Goal: Information Seeking & Learning: Learn about a topic

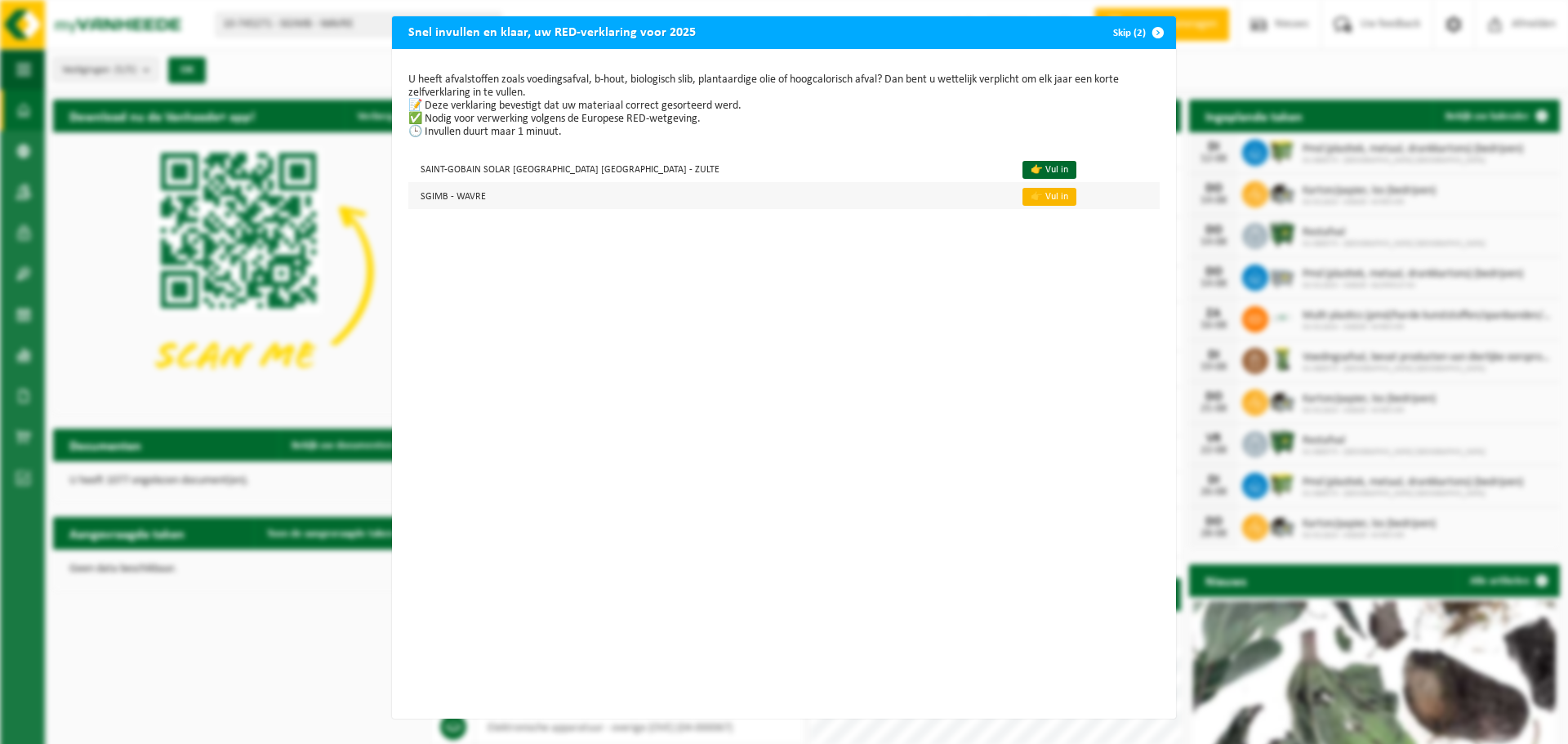
click at [1022, 198] on link "👉 Vul in" at bounding box center [1049, 197] width 54 height 18
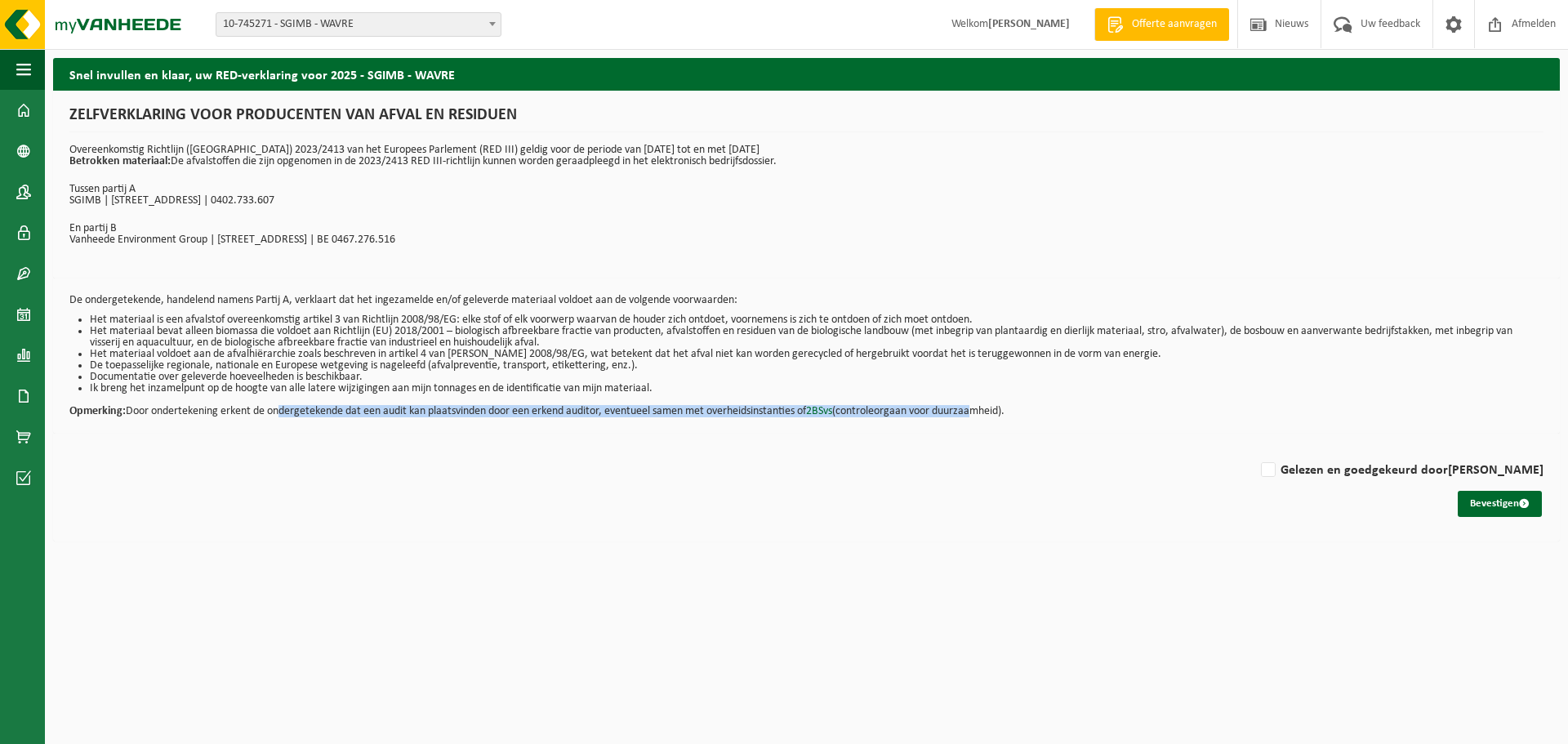
drag, startPoint x: 275, startPoint y: 413, endPoint x: 984, endPoint y: 412, distance: 709.0
click at [984, 412] on p "Opmerking: Door ondertekening erkent de ondergetekende dat een audit kan plaats…" at bounding box center [806, 406] width 1475 height 23
click at [1293, 469] on label "Gelezen en goedgekeurd door MICHIEL COOPMAN" at bounding box center [1400, 471] width 286 height 25
click at [1544, 450] on input "Gelezen en goedgekeurd door MICHIEL COOPMAN" at bounding box center [1544, 449] width 1 height 1
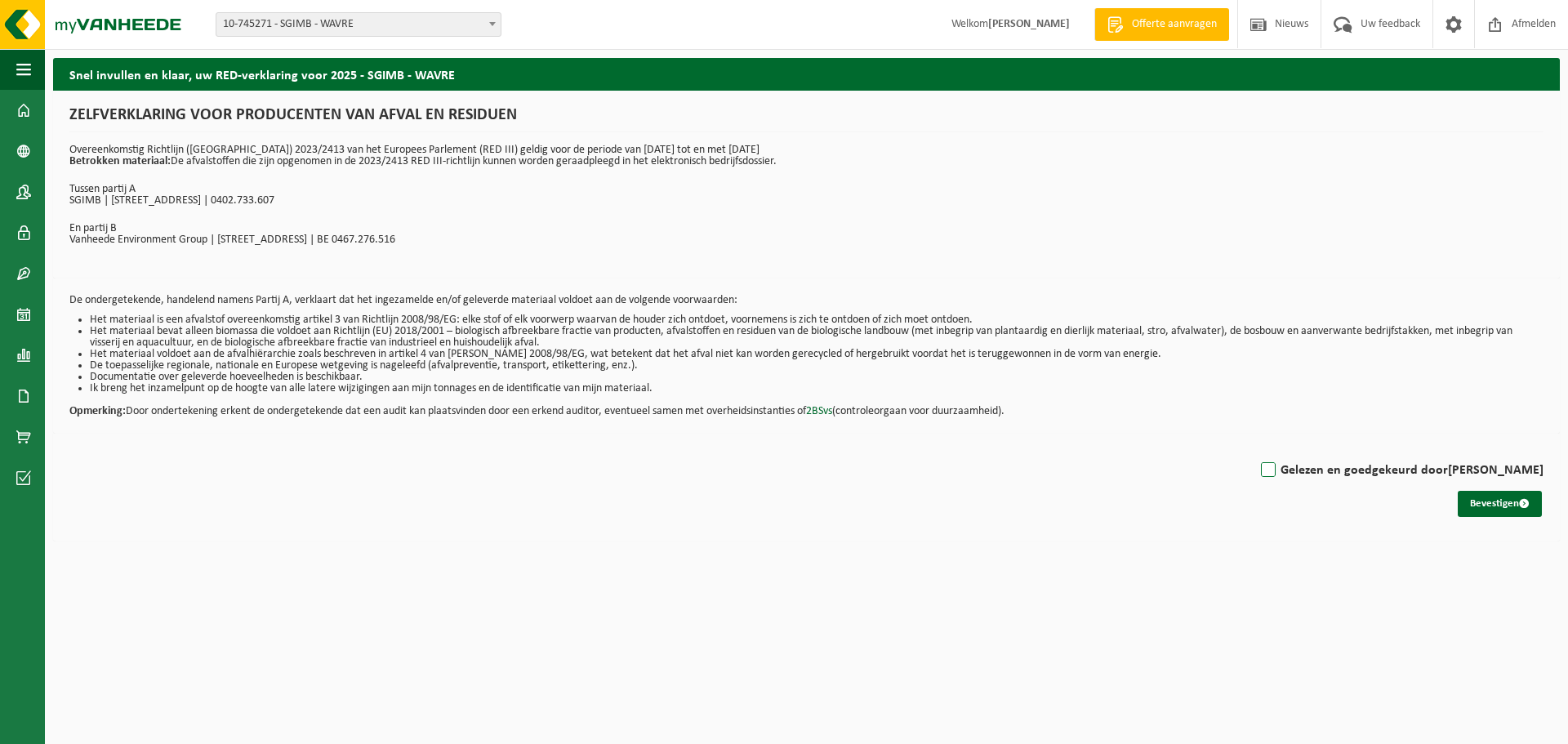
checkbox input "true"
click at [1477, 503] on button "Bevestigen" at bounding box center [1499, 504] width 85 height 26
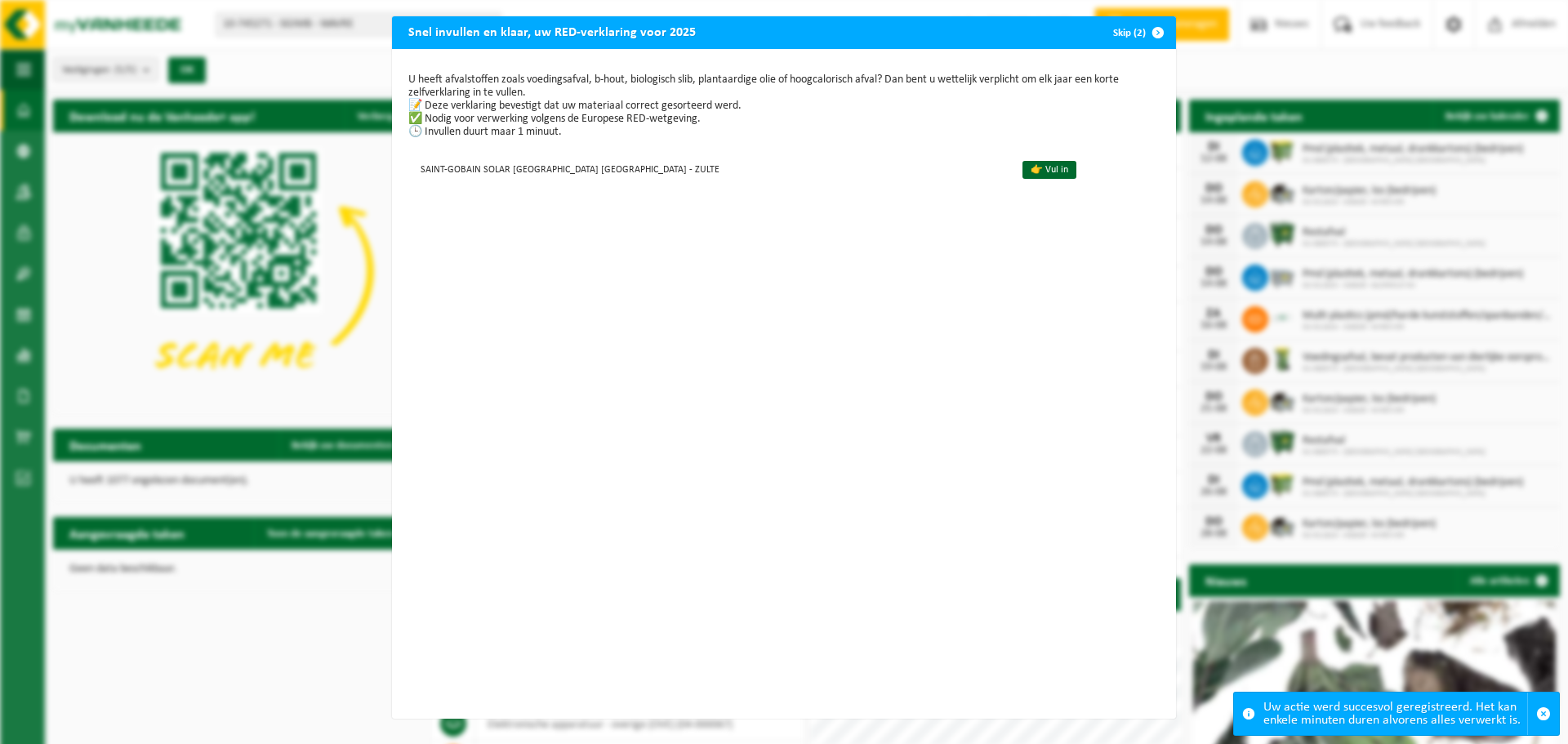
click at [1113, 32] on button "Skip (2)" at bounding box center [1137, 32] width 75 height 33
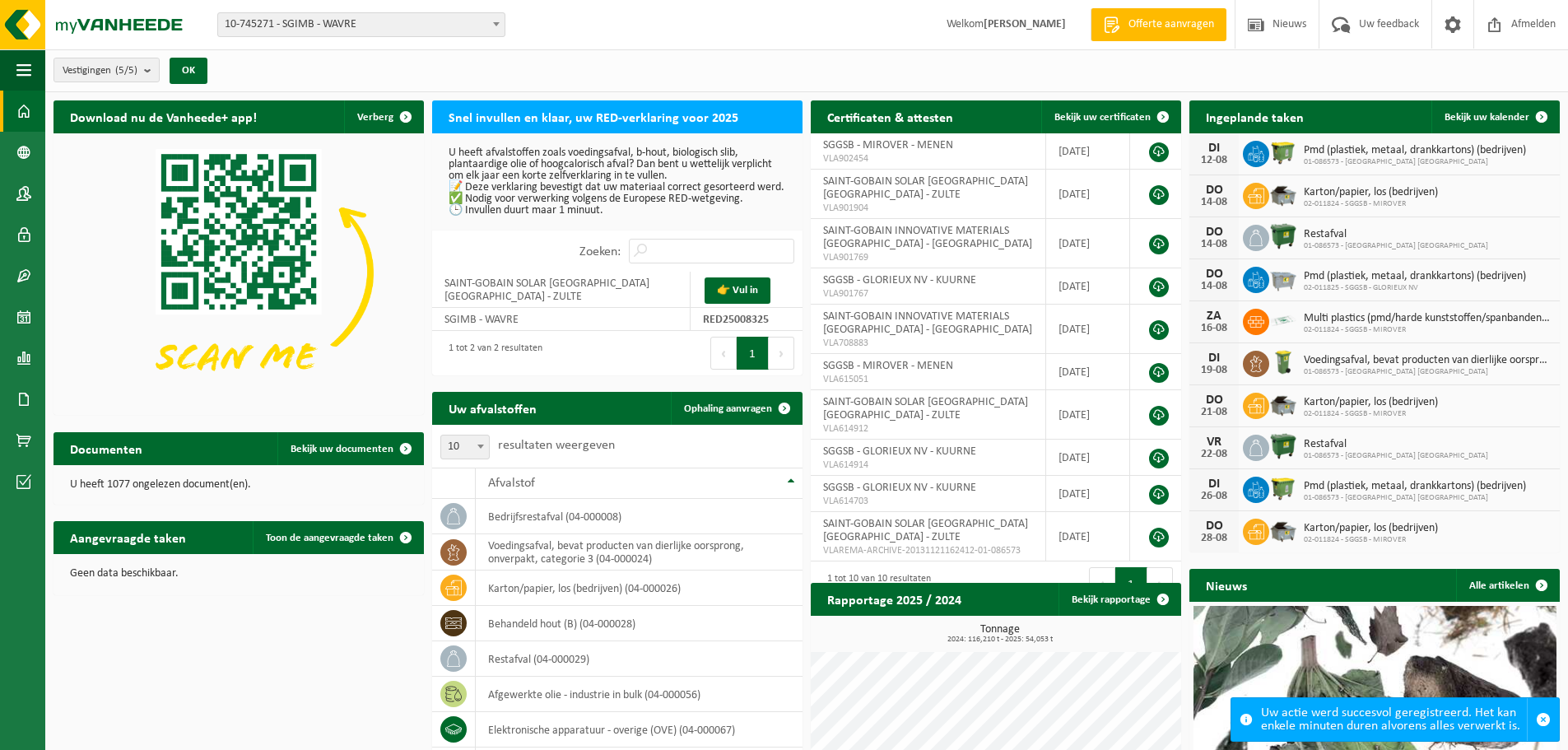
click at [384, 22] on span "10-745271 - SGIMB - WAVRE" at bounding box center [361, 25] width 286 height 23
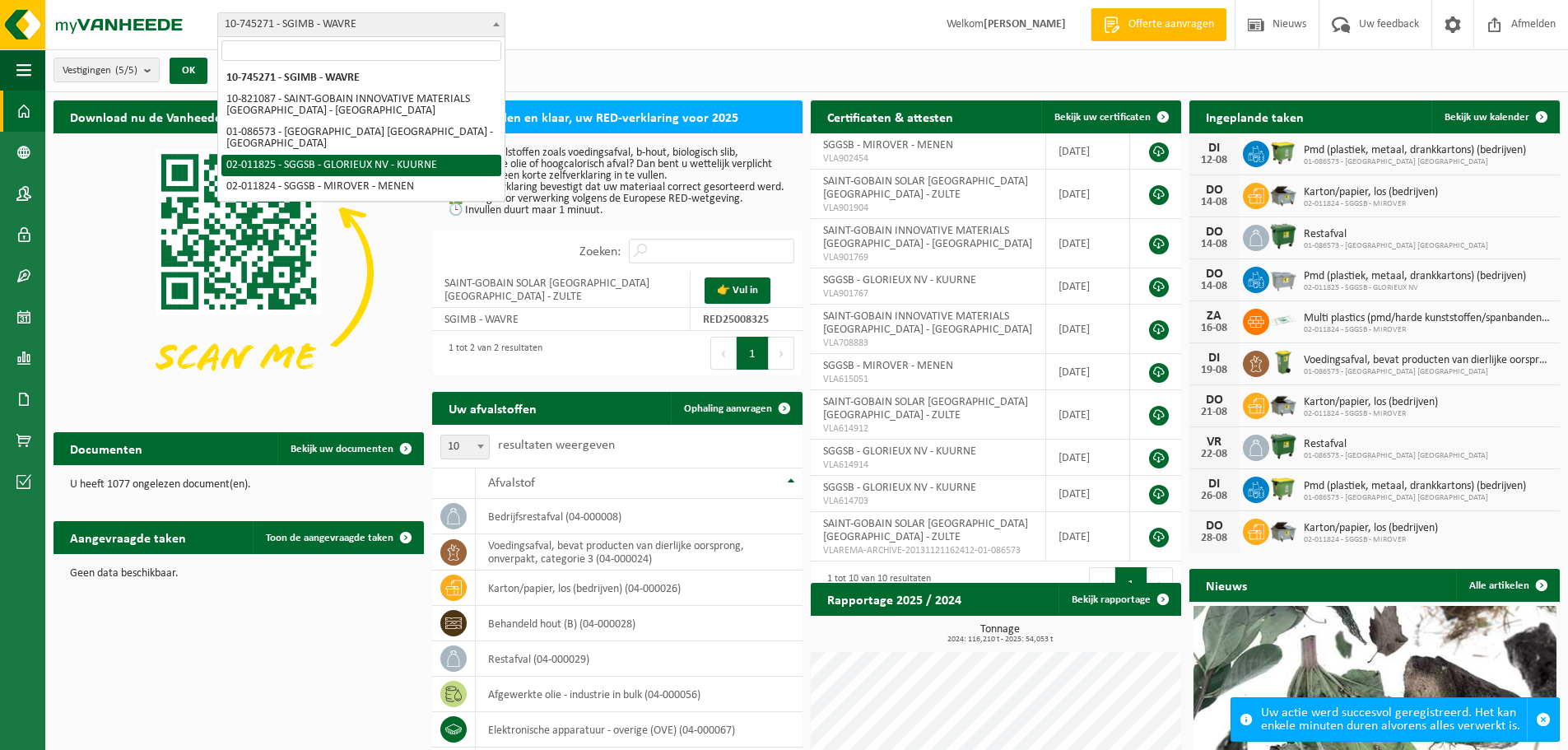
select select "2326"
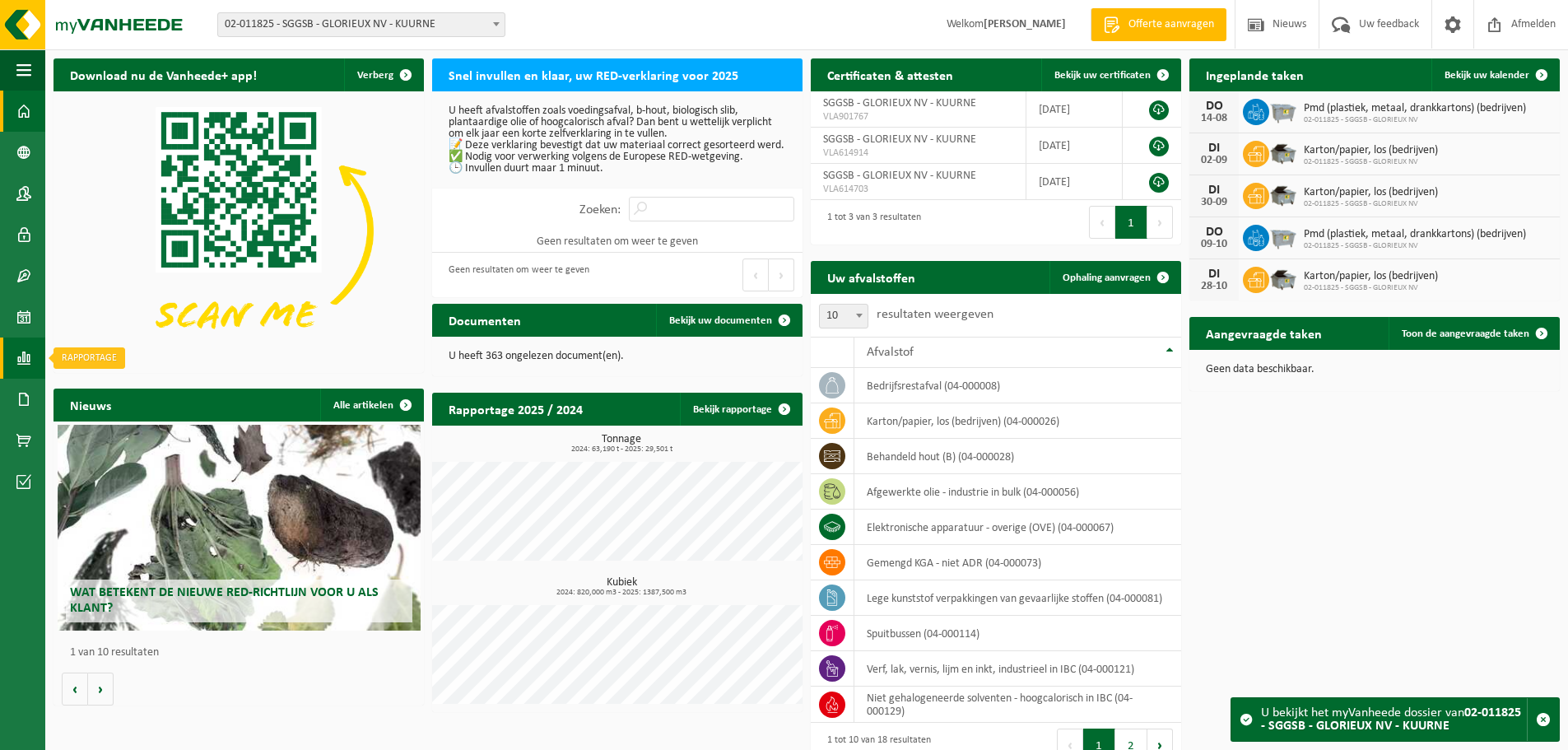
click at [25, 353] on span at bounding box center [23, 358] width 15 height 41
click at [144, 359] on span "In grafiekvorm" at bounding box center [132, 358] width 74 height 31
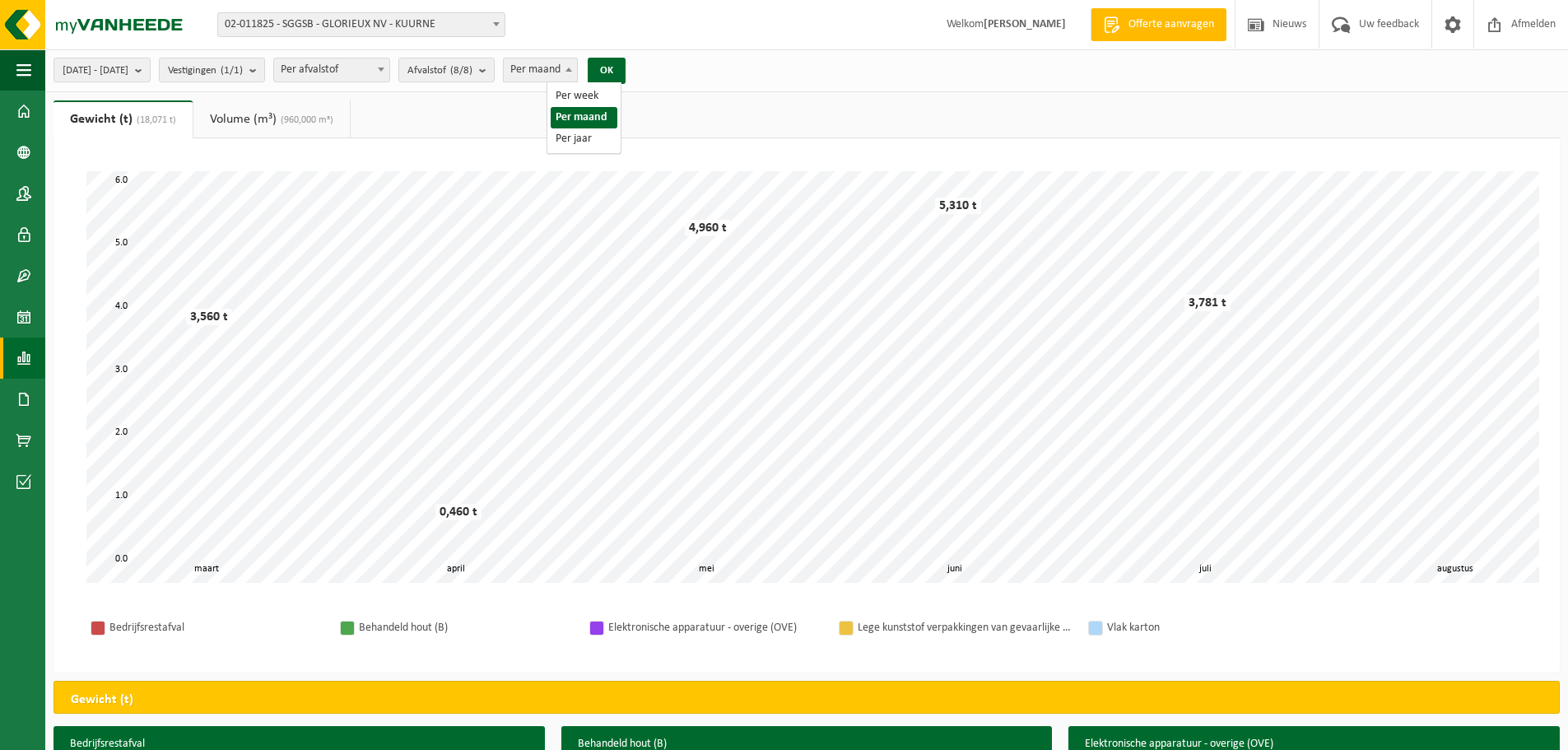
click at [555, 73] on span "Per maand" at bounding box center [541, 70] width 74 height 23
select select "3"
click at [473, 71] on span "Afvalstof (8/8)" at bounding box center [440, 71] width 65 height 25
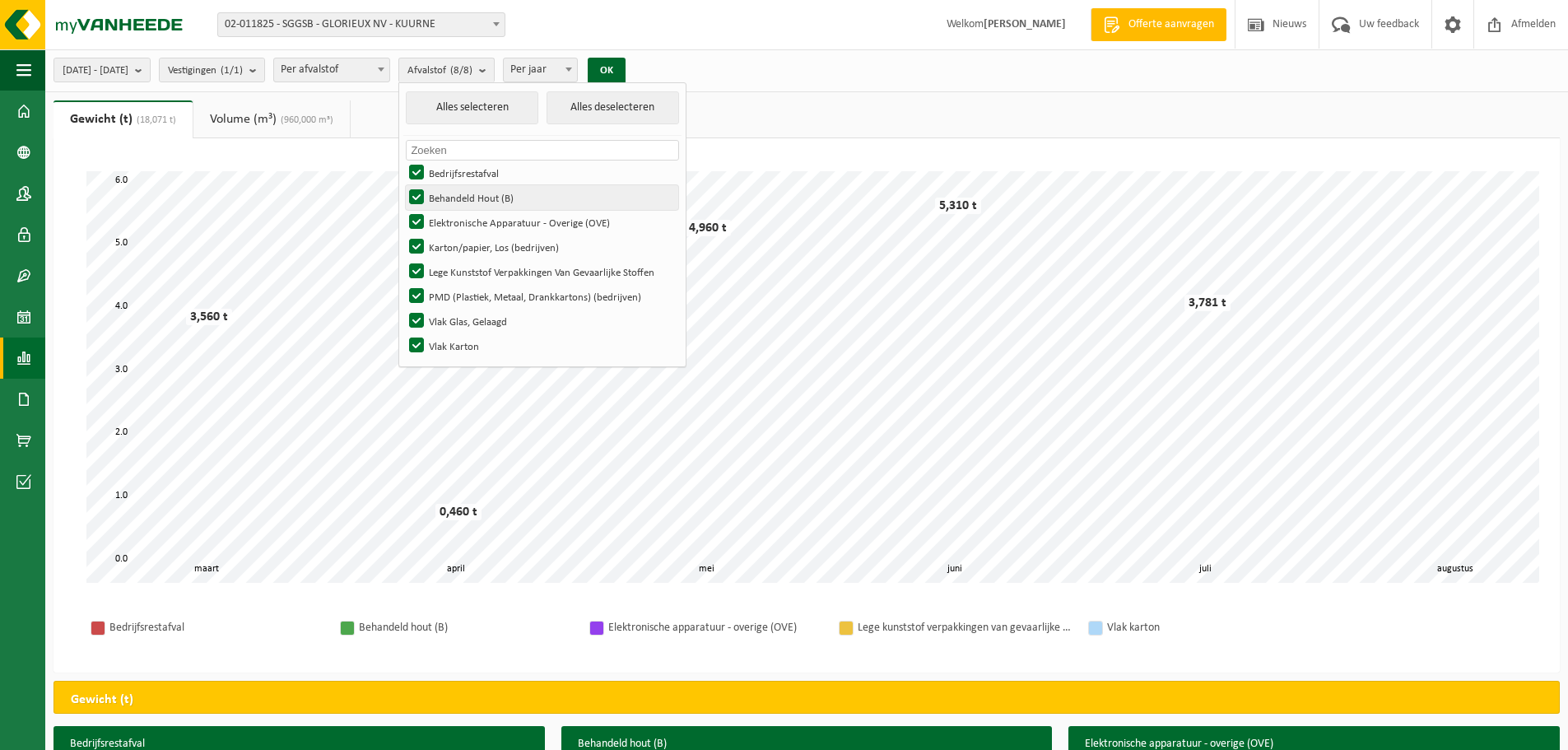
click at [465, 198] on label "Behandeld Hout (B)" at bounding box center [542, 198] width 273 height 25
click at [404, 186] on input "Behandeld Hout (B)" at bounding box center [403, 185] width 1 height 1
checkbox input "false"
click at [459, 216] on label "Elektronische Apparatuur - Overige (OVE)" at bounding box center [542, 222] width 273 height 25
click at [404, 210] on input "Elektronische Apparatuur - Overige (OVE)" at bounding box center [403, 209] width 1 height 1
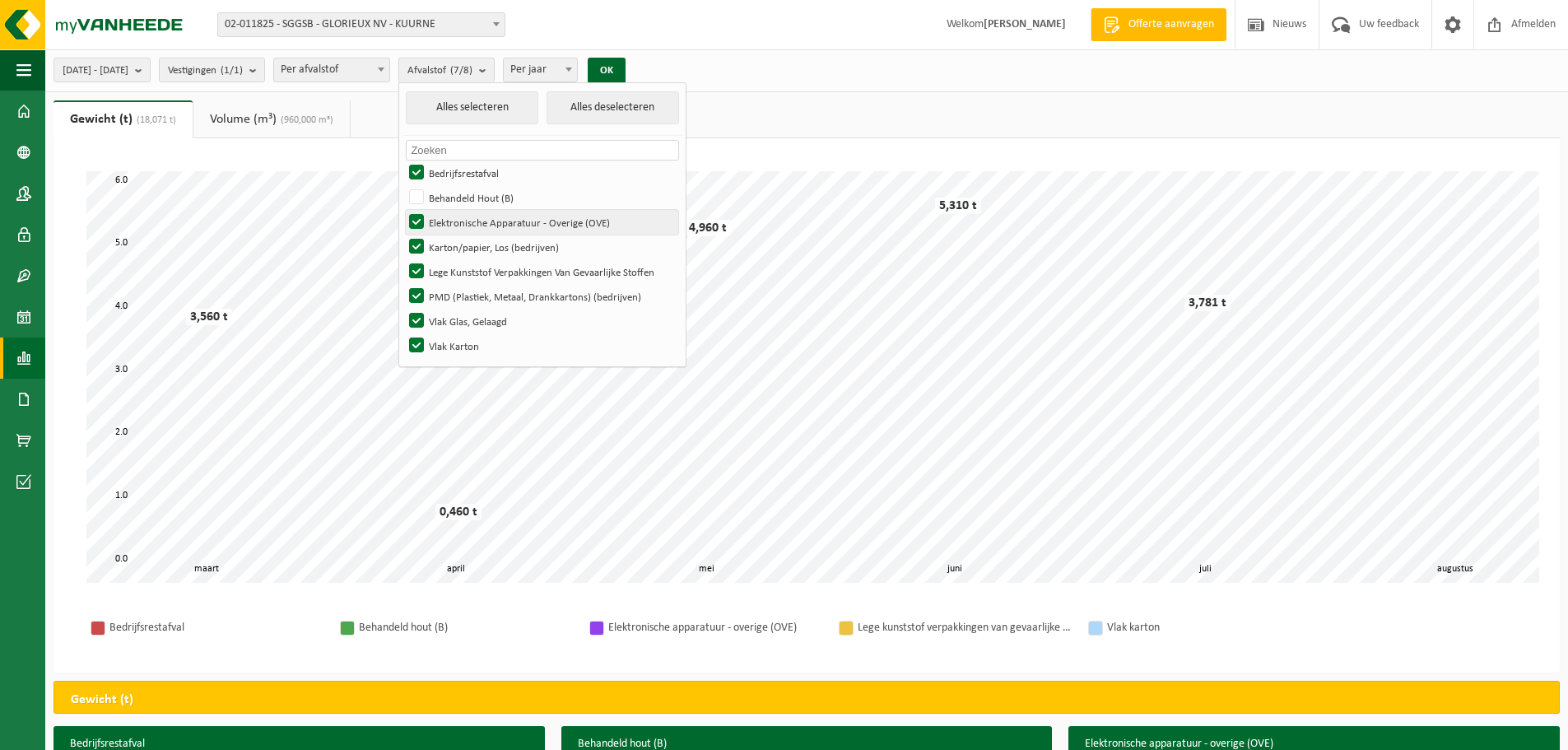
checkbox input "false"
drag, startPoint x: 459, startPoint y: 236, endPoint x: 459, endPoint y: 246, distance: 10.0
click at [459, 237] on label "Karton/papier, Los (bedrijven)" at bounding box center [542, 248] width 273 height 25
click at [404, 235] on input "Karton/papier, Los (bedrijven)" at bounding box center [403, 234] width 1 height 1
checkbox input "false"
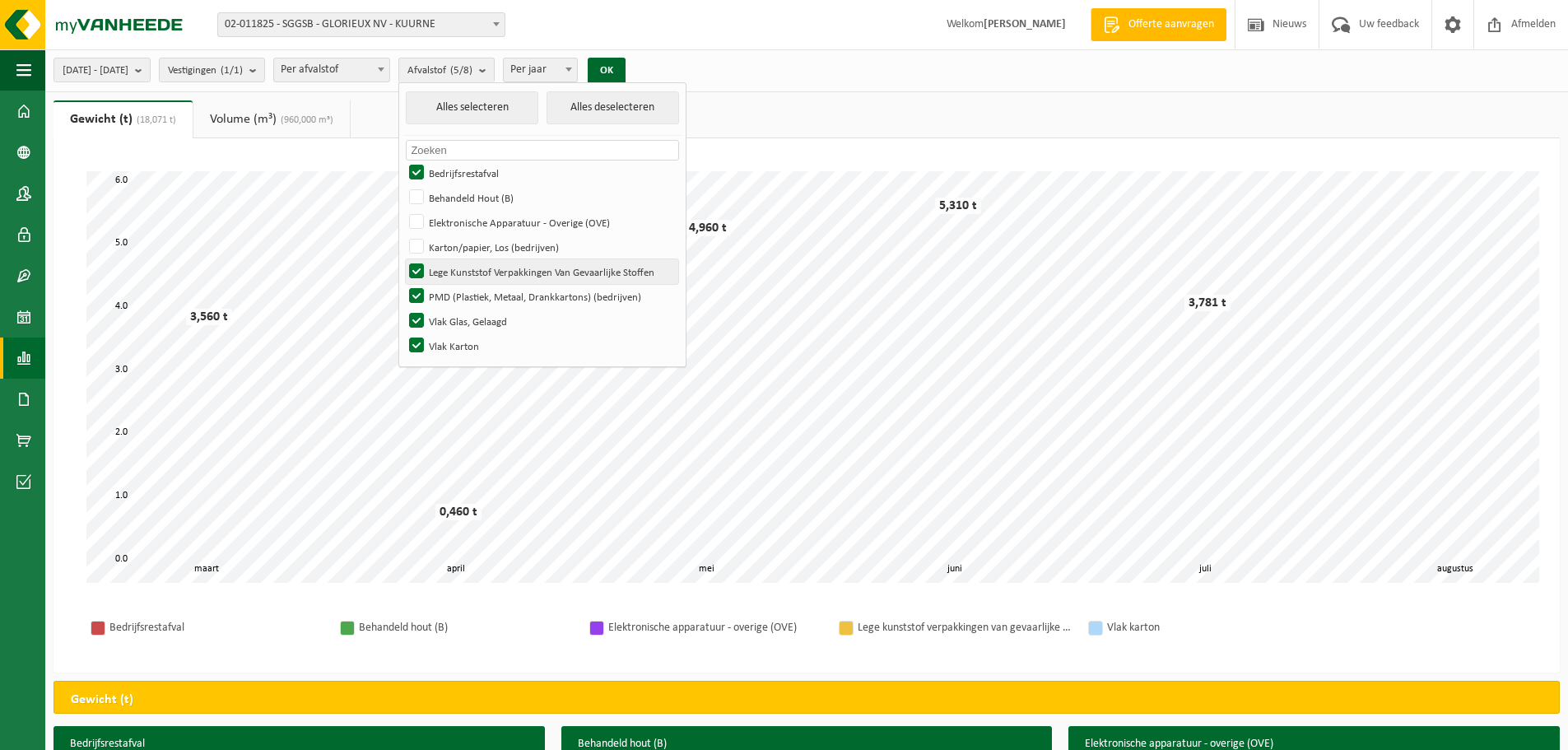
click at [456, 266] on label "Lege Kunststof Verpakkingen Van Gevaarlijke Stoffen" at bounding box center [542, 272] width 273 height 25
click at [404, 259] on input "Lege Kunststof Verpakkingen Van Gevaarlijke Stoffen" at bounding box center [403, 258] width 1 height 1
checkbox input "false"
click at [460, 298] on label "PMD (Plastiek, Metaal, Drankkartons) (bedrijven)" at bounding box center [542, 297] width 273 height 25
click at [404, 284] on input "PMD (Plastiek, Metaal, Drankkartons) (bedrijven)" at bounding box center [403, 283] width 1 height 1
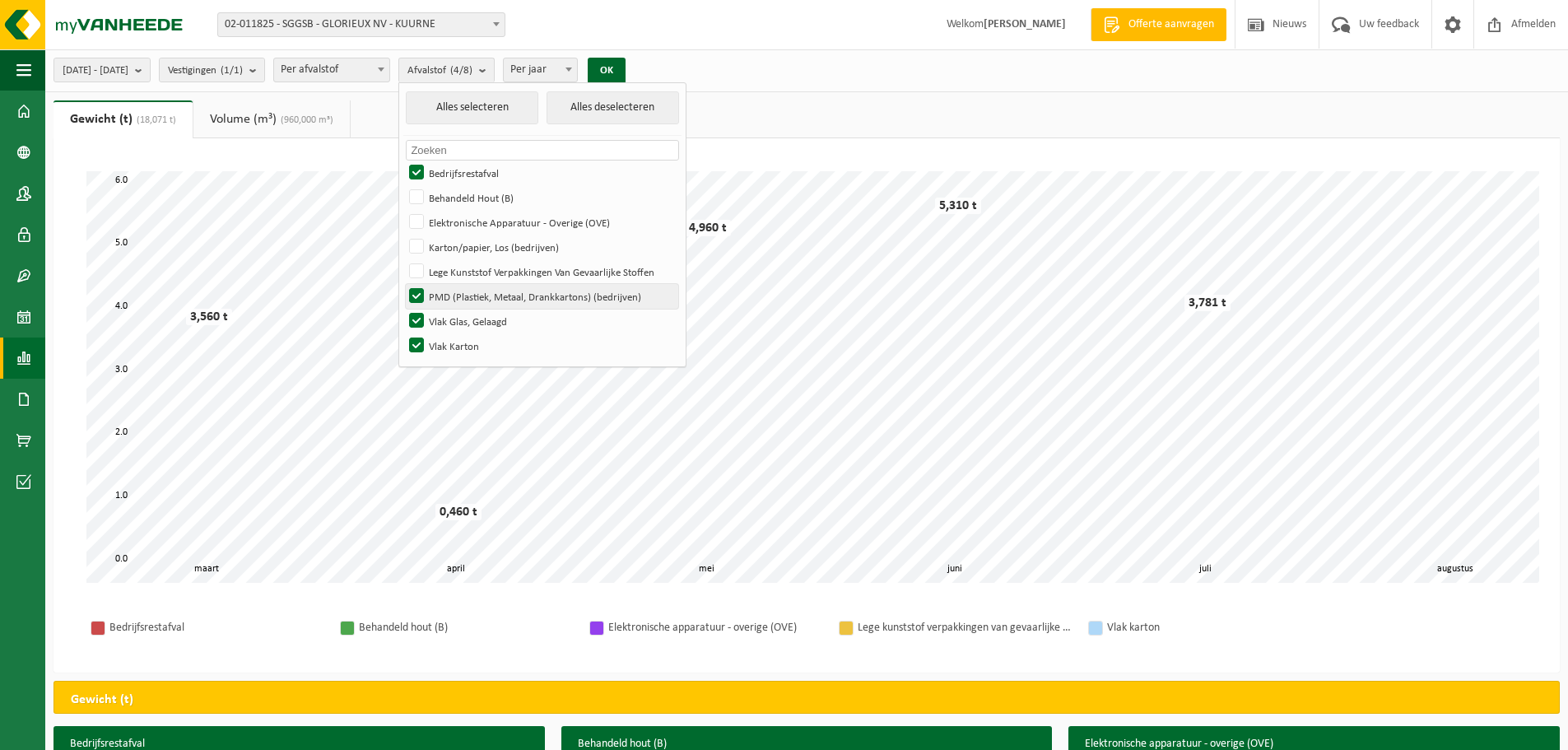
checkbox input "false"
click at [461, 326] on label "Vlak Glas, Gelaagd" at bounding box center [542, 321] width 273 height 25
click at [404, 309] on input "Vlak Glas, Gelaagd" at bounding box center [403, 308] width 1 height 1
checkbox input "false"
click at [460, 345] on label "Vlak Karton" at bounding box center [542, 346] width 273 height 25
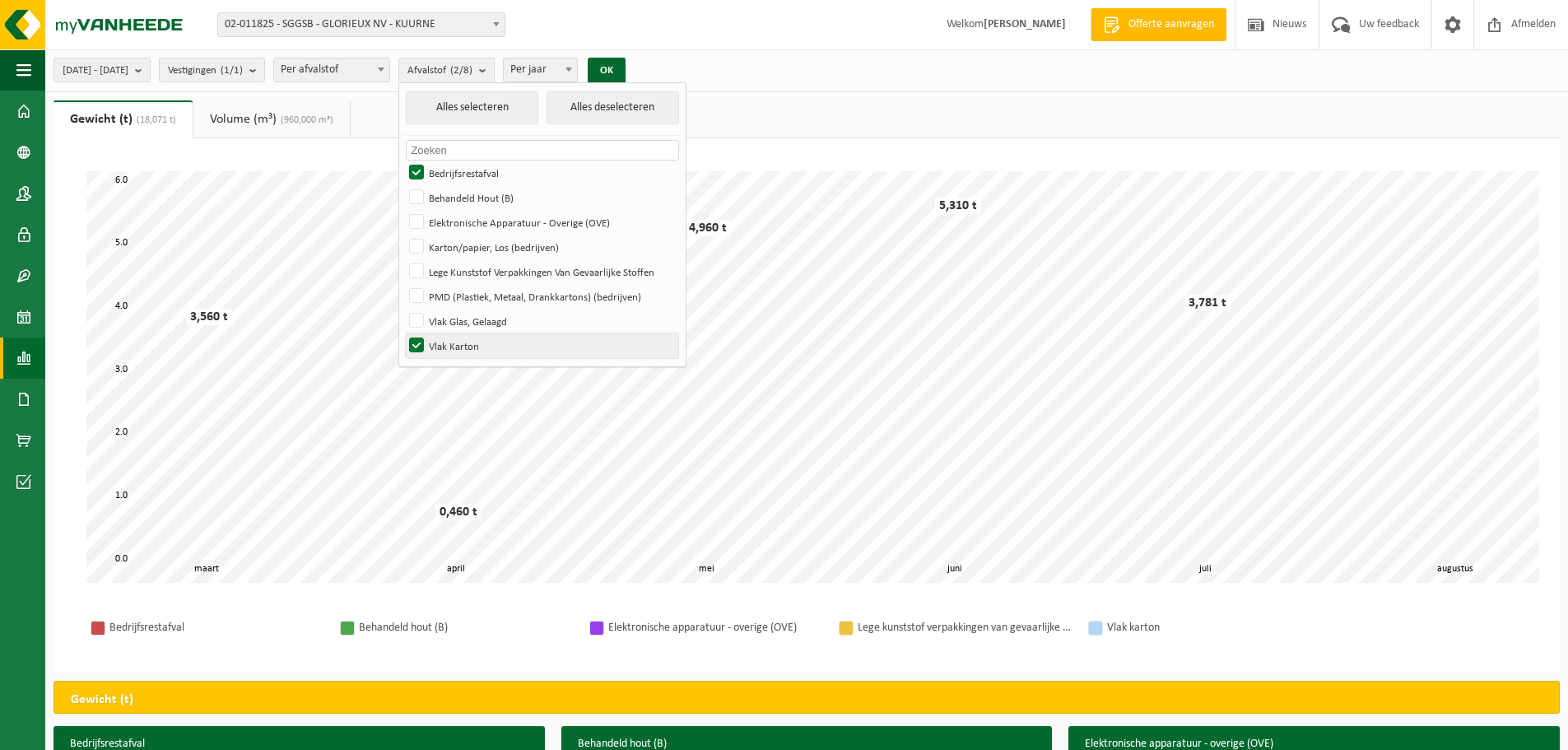
click at [404, 334] on input "Vlak Karton" at bounding box center [403, 333] width 1 height 1
checkbox input "false"
click at [626, 67] on button "OK" at bounding box center [606, 70] width 38 height 26
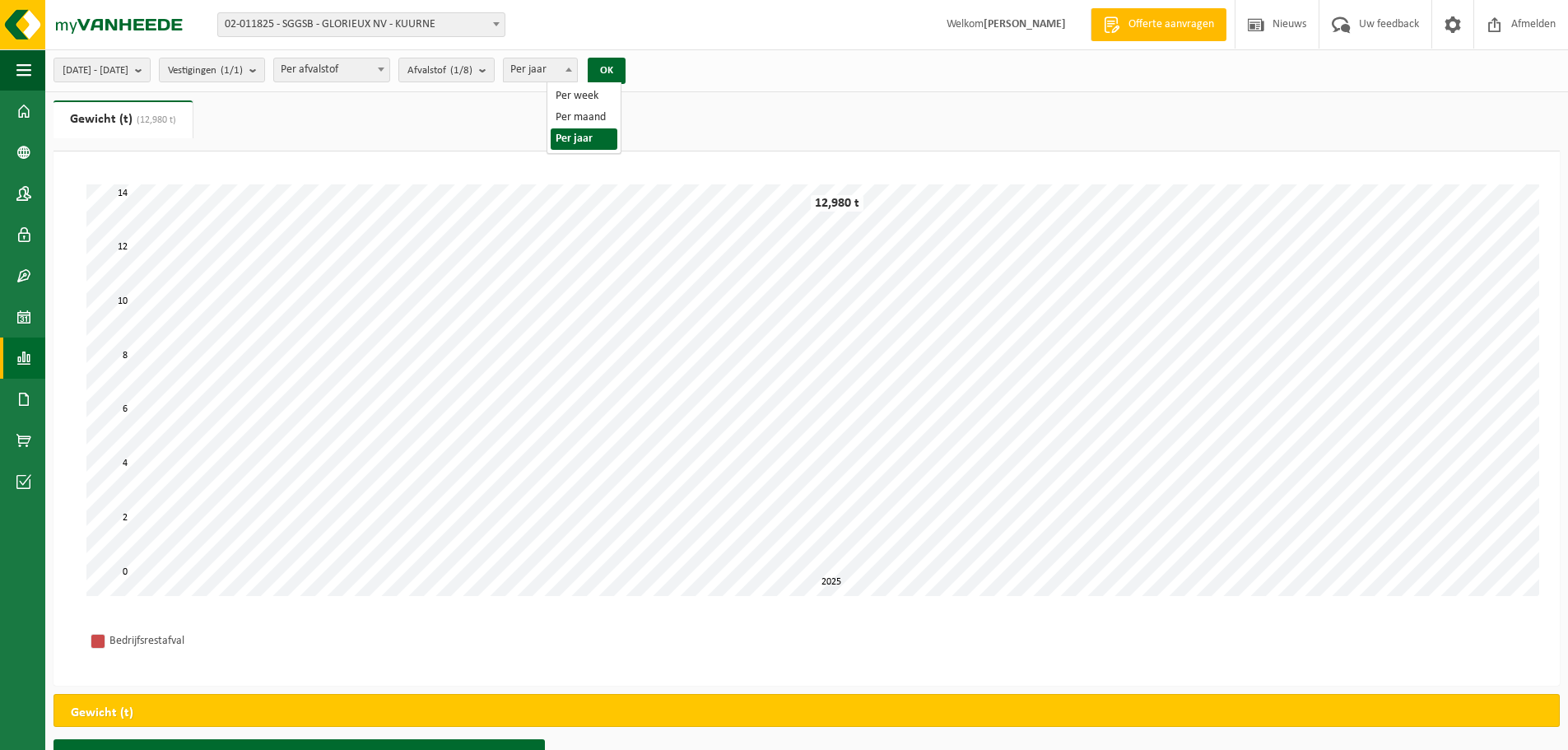
click at [565, 71] on span "Per jaar" at bounding box center [541, 70] width 74 height 23
click at [128, 70] on span "[DATE] - [DATE]" at bounding box center [95, 71] width 65 height 25
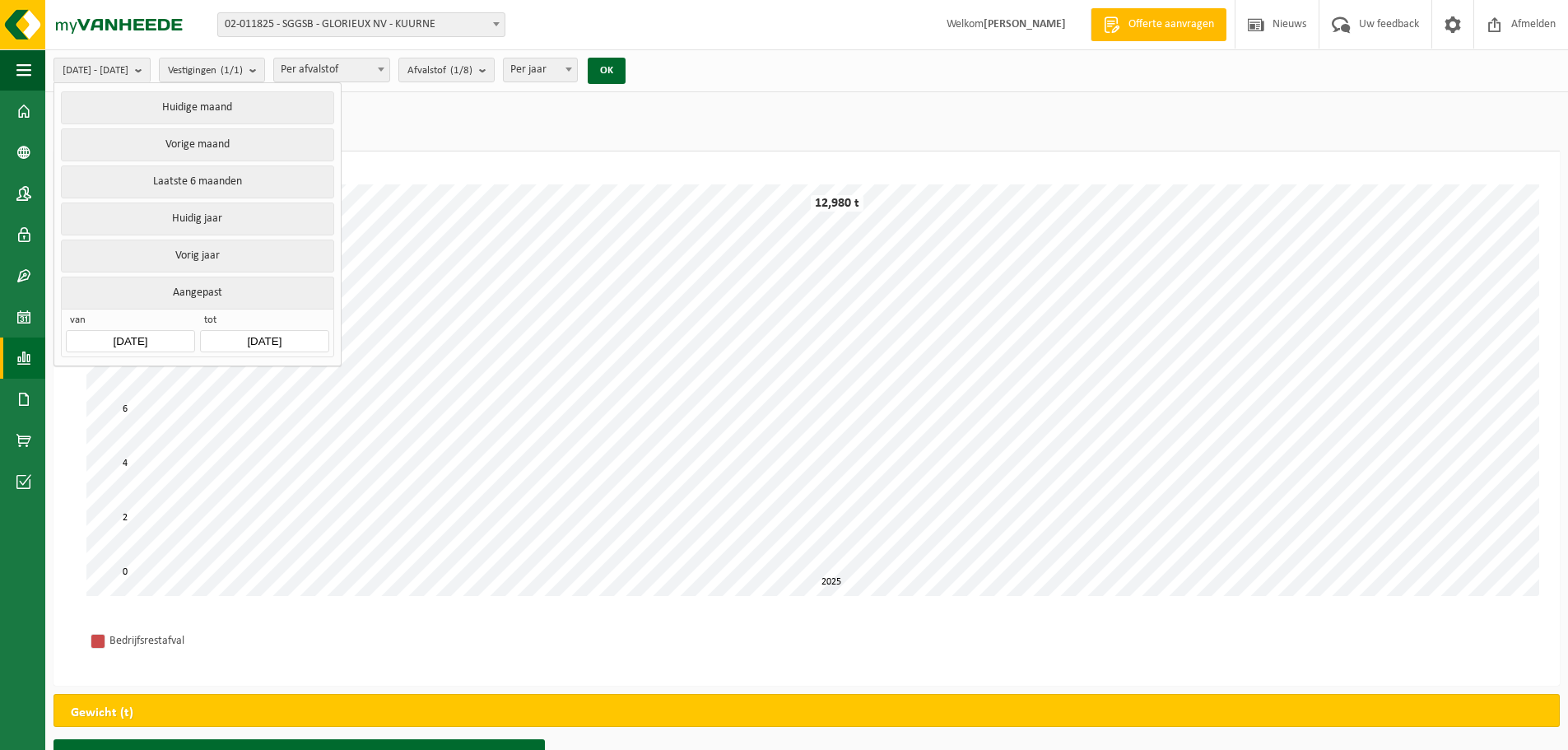
click at [176, 281] on button "Aangepast" at bounding box center [197, 292] width 273 height 32
click at [163, 330] on input "[DATE]" at bounding box center [129, 341] width 128 height 22
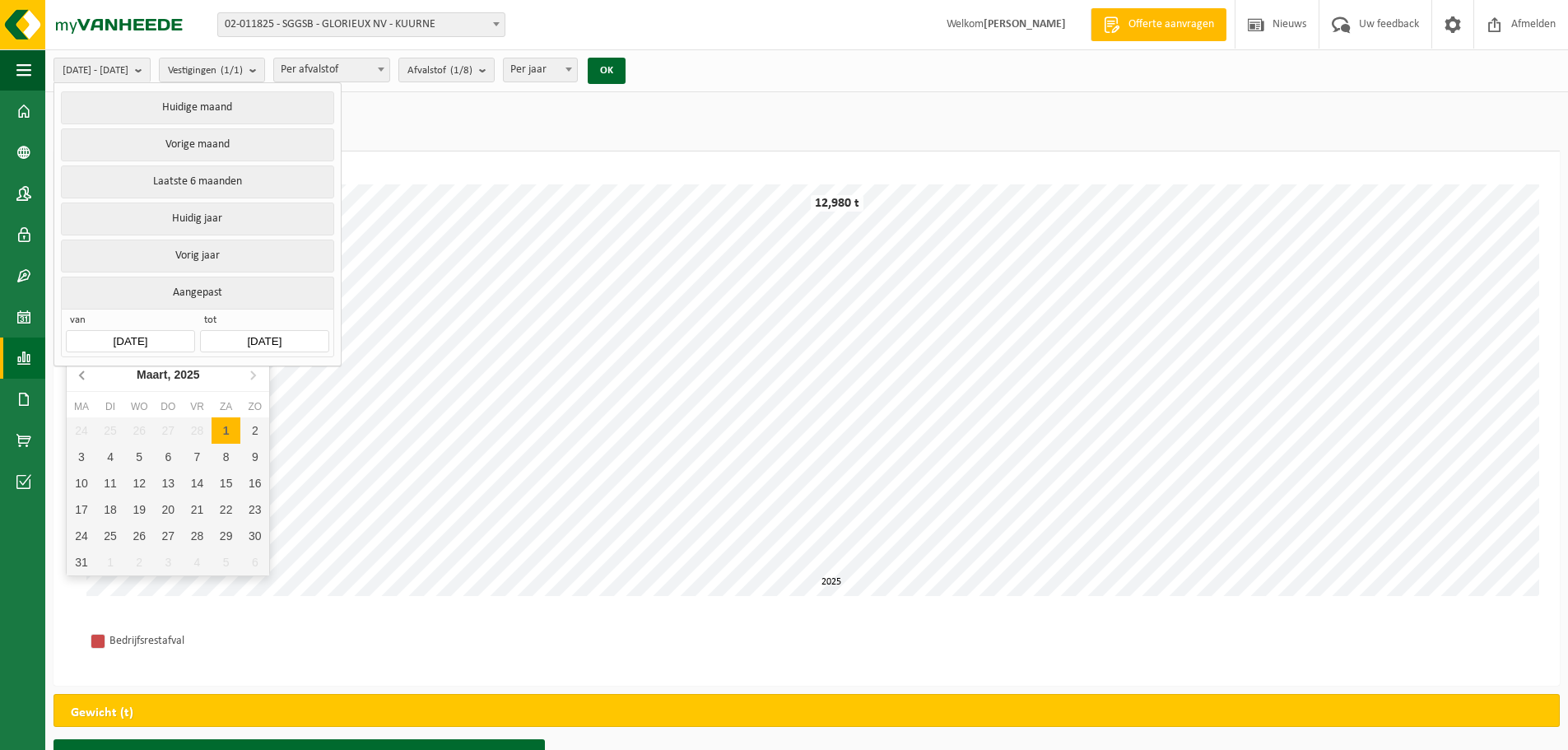
click at [79, 385] on icon at bounding box center [83, 374] width 26 height 26
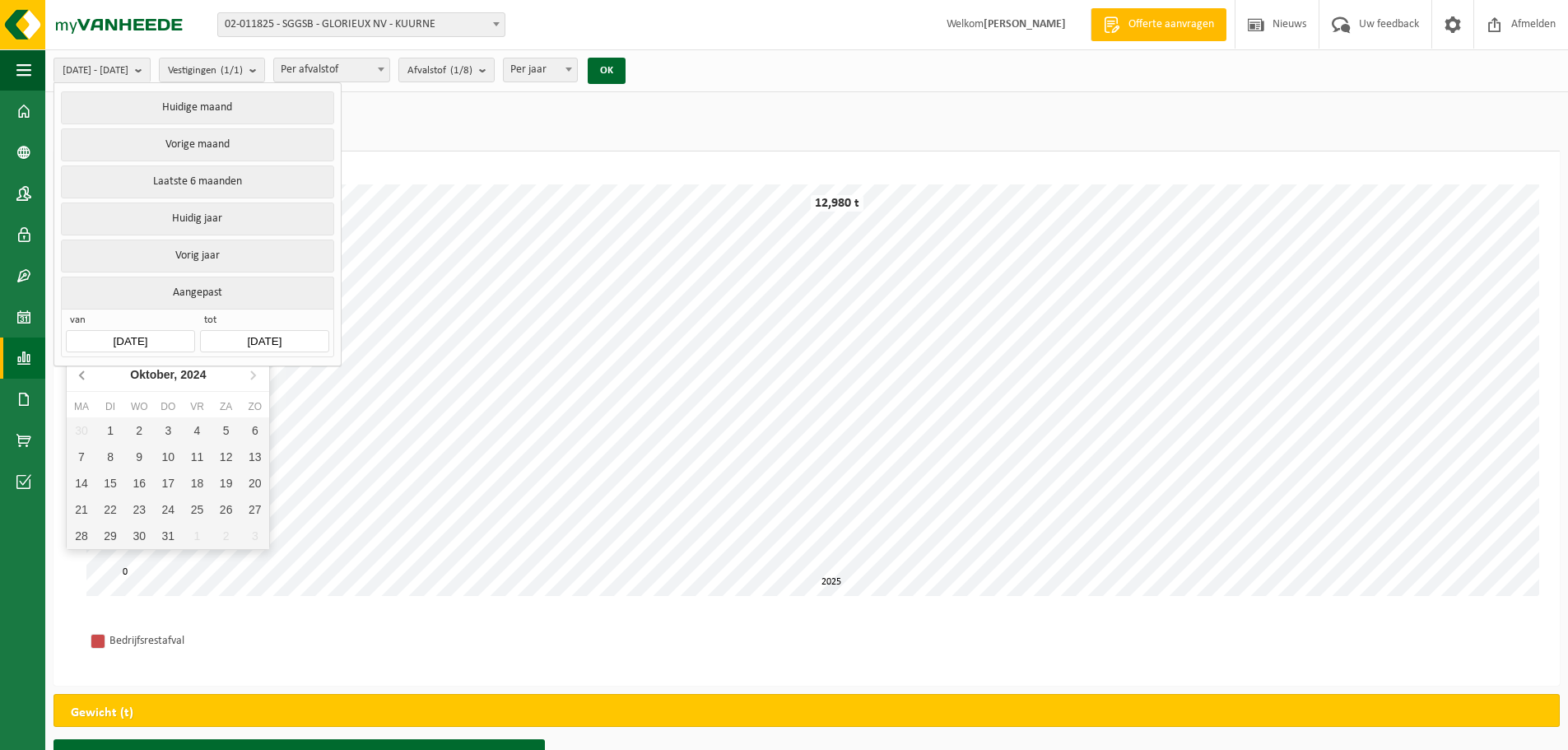
click at [79, 385] on icon at bounding box center [83, 374] width 26 height 26
click at [78, 384] on icon at bounding box center [83, 374] width 26 height 26
click at [78, 382] on icon at bounding box center [83, 374] width 26 height 26
click at [78, 381] on icon at bounding box center [83, 374] width 26 height 26
click at [78, 380] on icon at bounding box center [83, 374] width 26 height 26
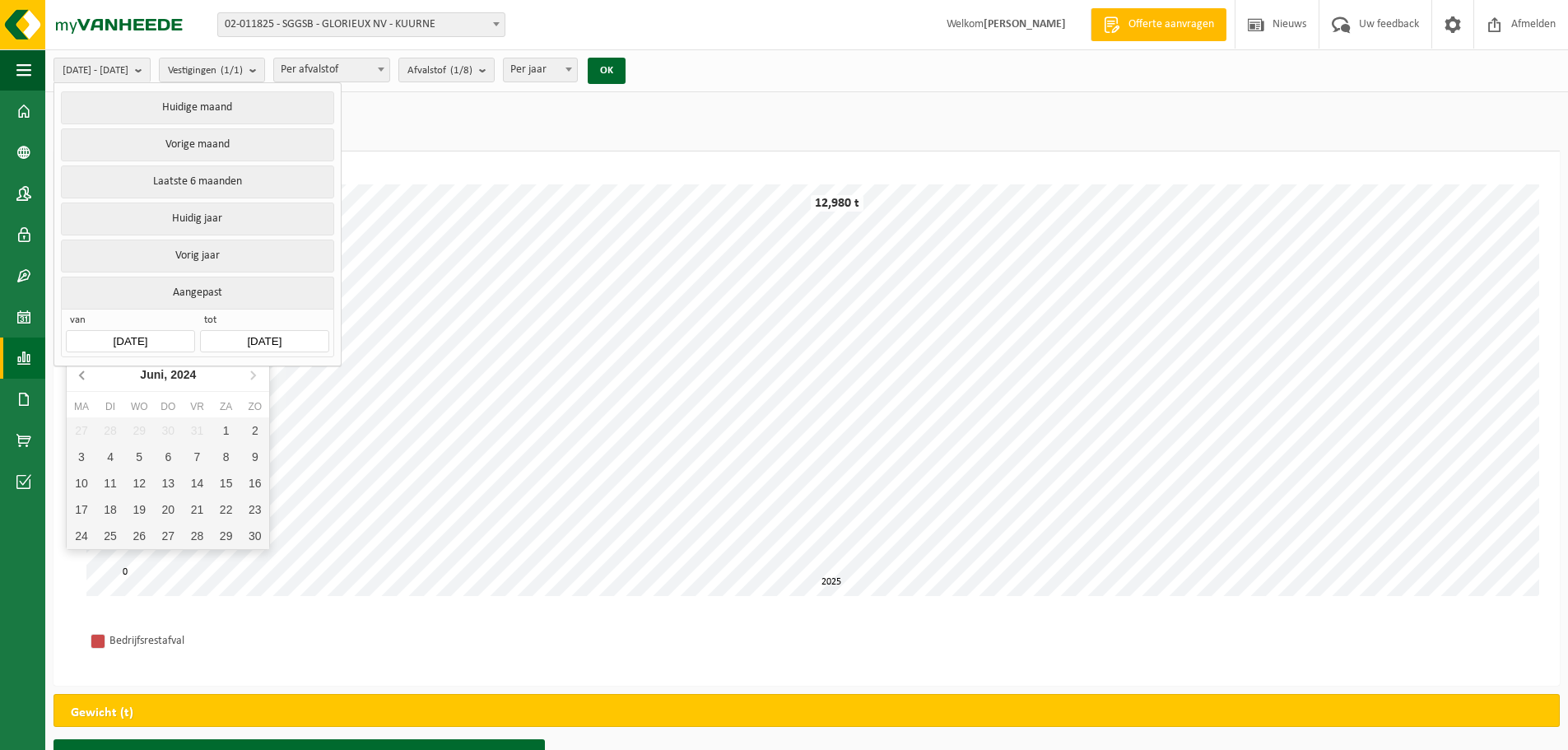
click at [78, 380] on icon at bounding box center [83, 374] width 26 height 26
click at [78, 379] on icon at bounding box center [83, 374] width 26 height 26
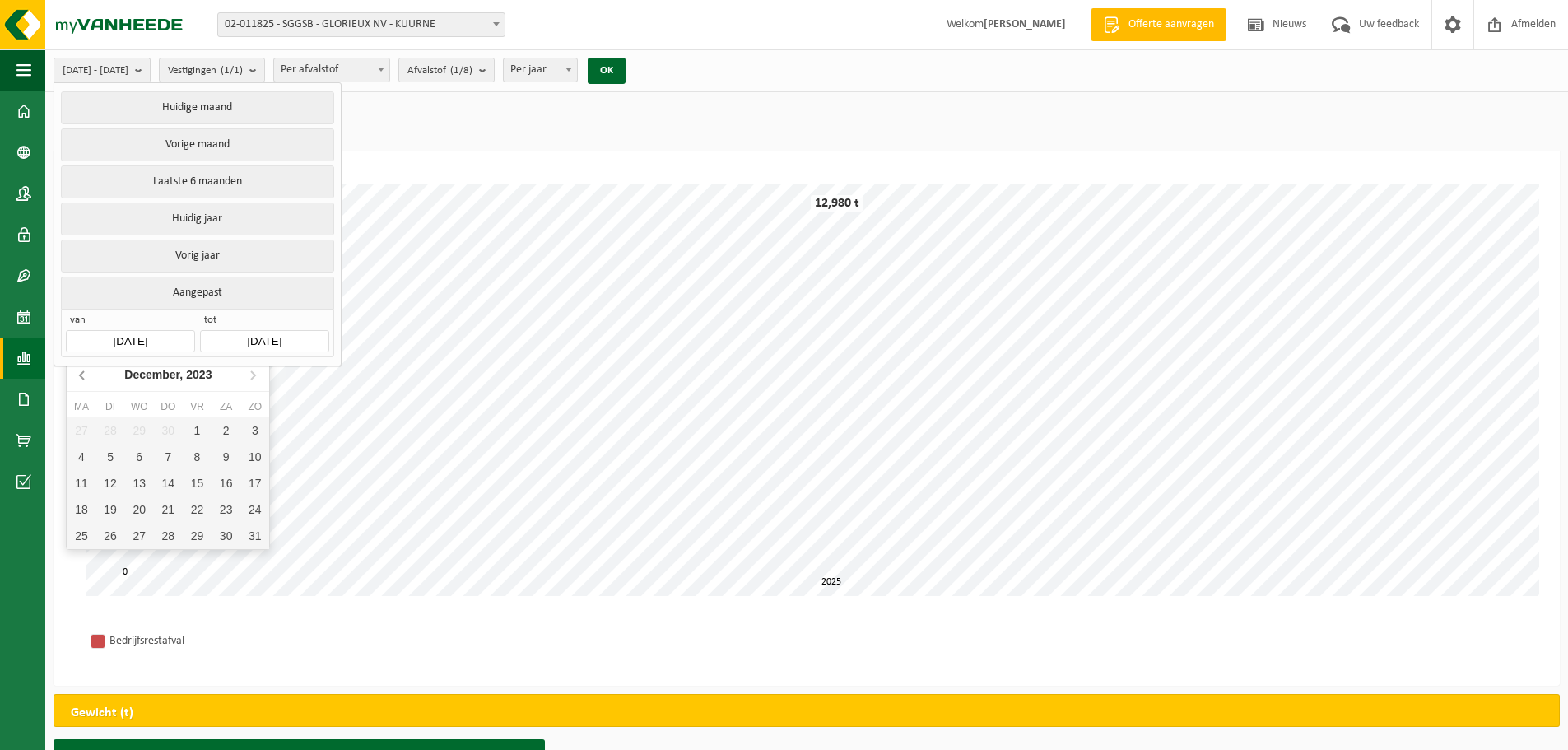
click at [78, 379] on icon at bounding box center [83, 374] width 26 height 26
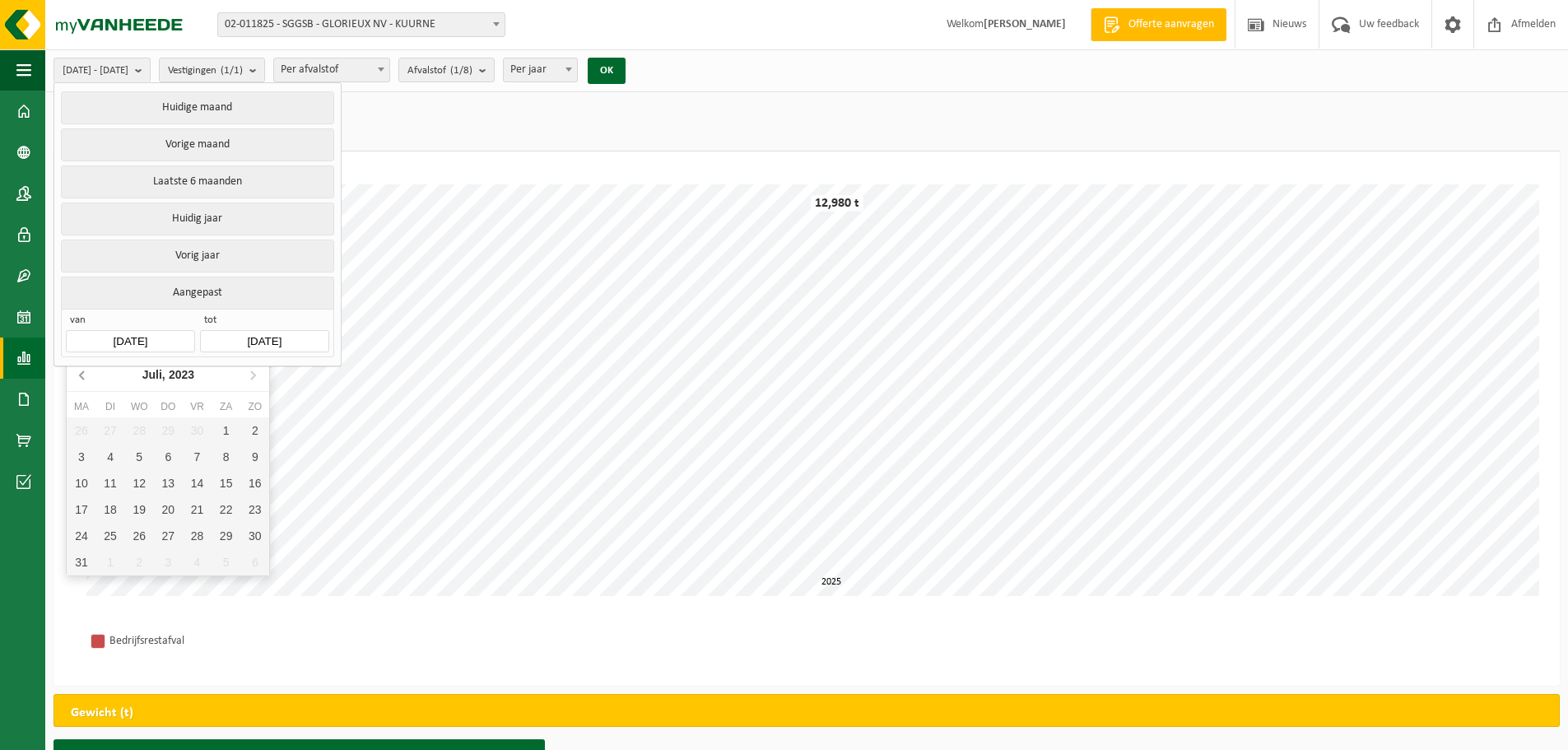
click at [78, 379] on icon at bounding box center [83, 374] width 26 height 26
click at [78, 377] on icon at bounding box center [83, 374] width 26 height 26
click at [78, 376] on icon at bounding box center [83, 374] width 26 height 26
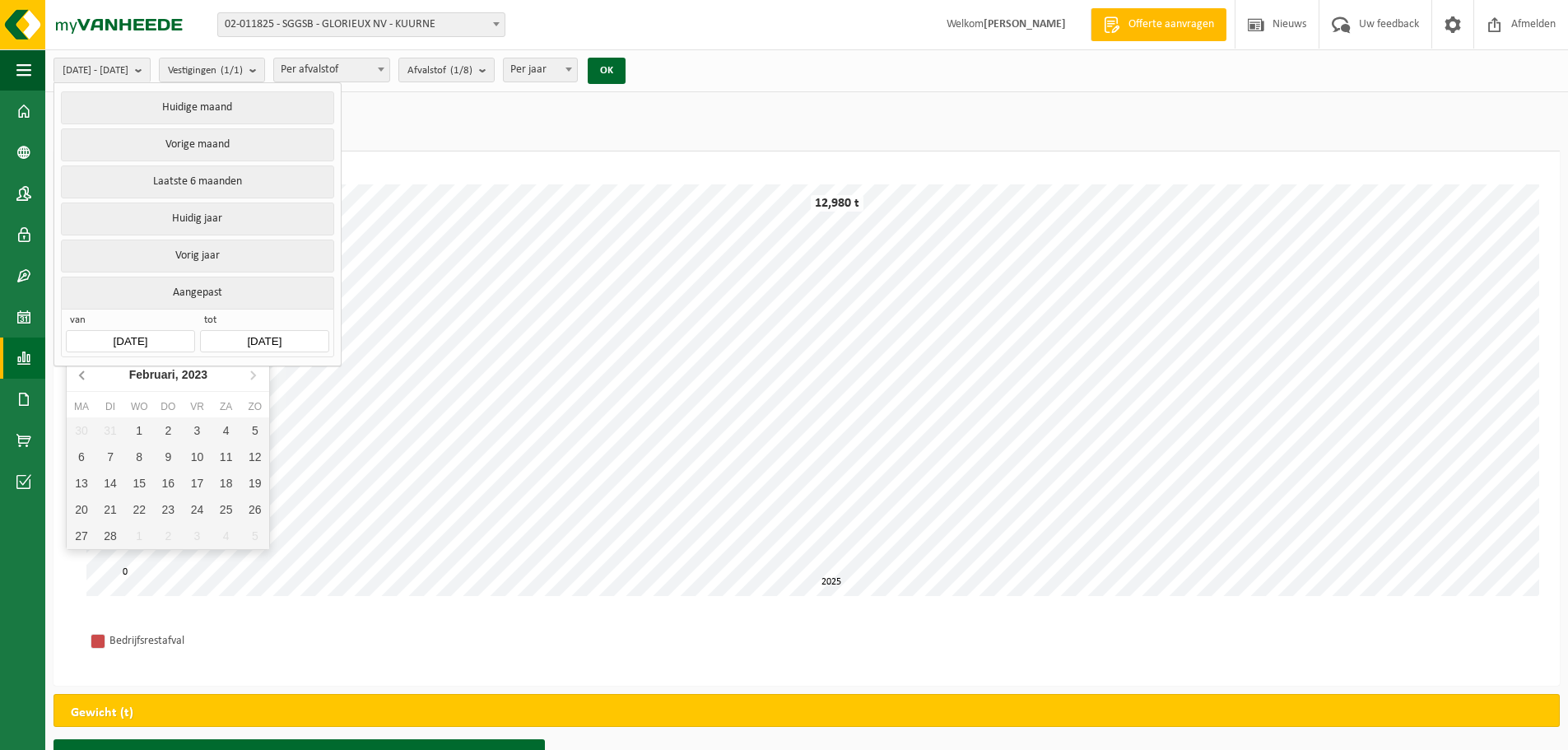
click at [78, 376] on icon at bounding box center [83, 374] width 26 height 26
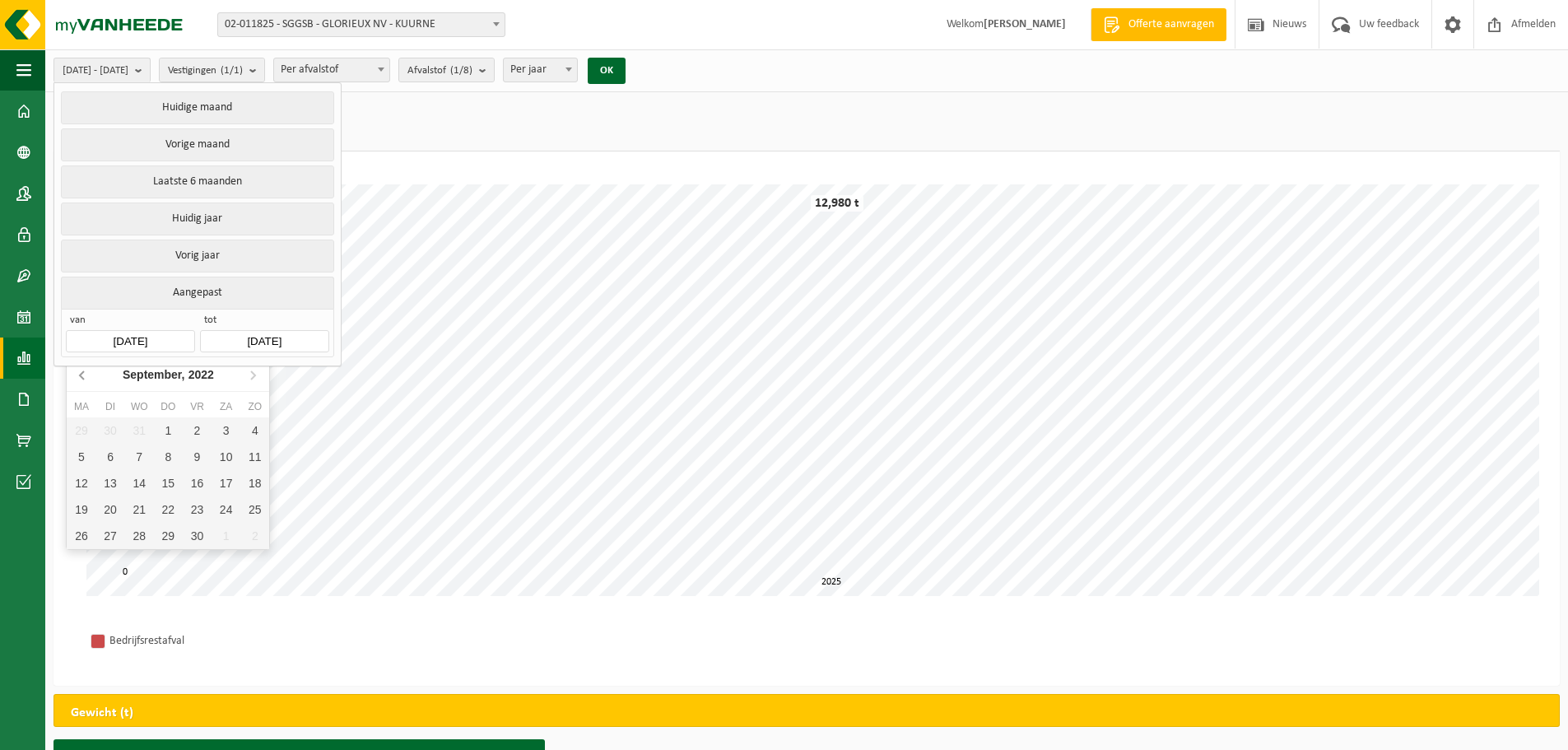
click at [78, 376] on icon at bounding box center [83, 374] width 26 height 26
click at [141, 330] on input "[DATE]" at bounding box center [129, 341] width 128 height 22
click at [79, 375] on icon at bounding box center [83, 374] width 26 height 26
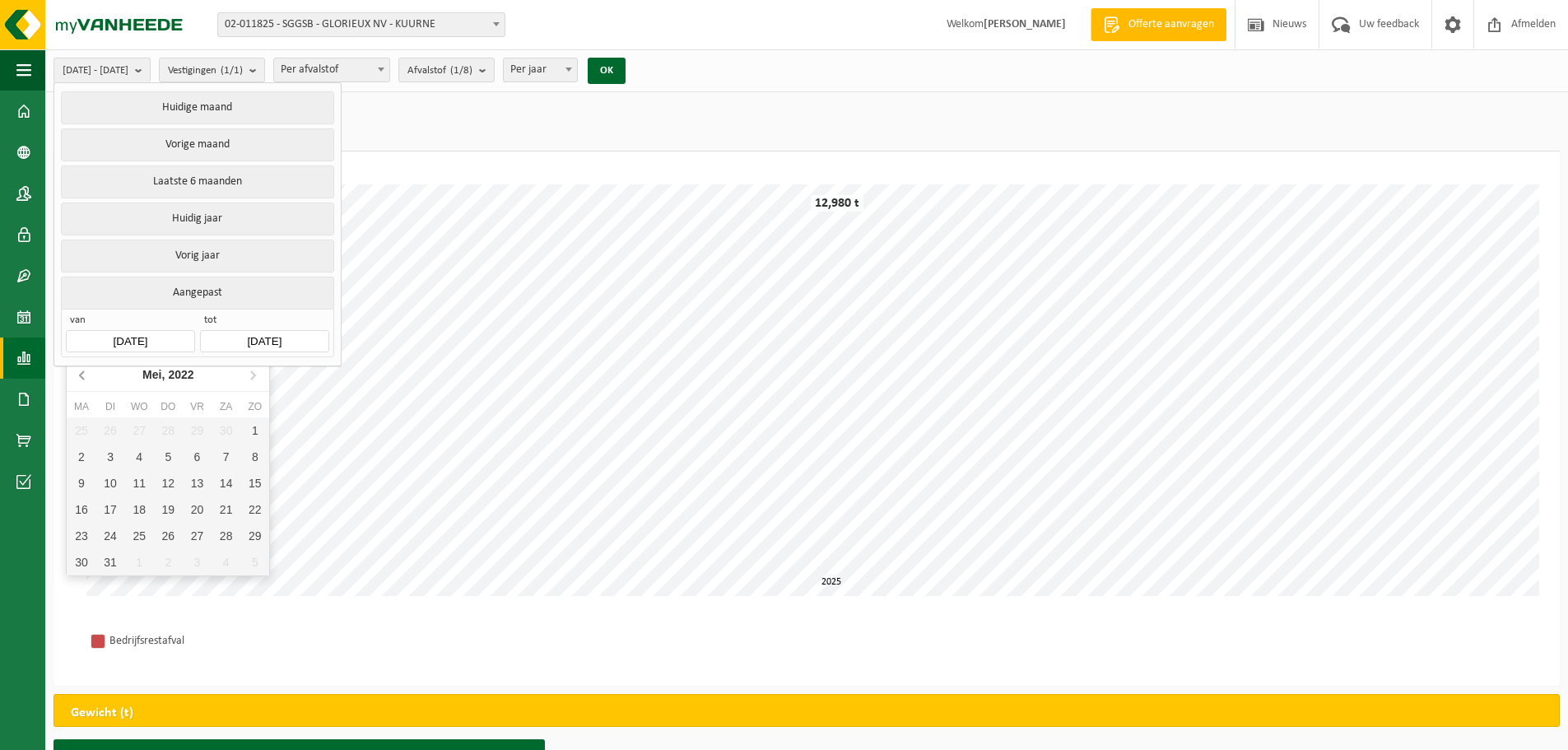
click at [79, 375] on icon at bounding box center [83, 374] width 26 height 26
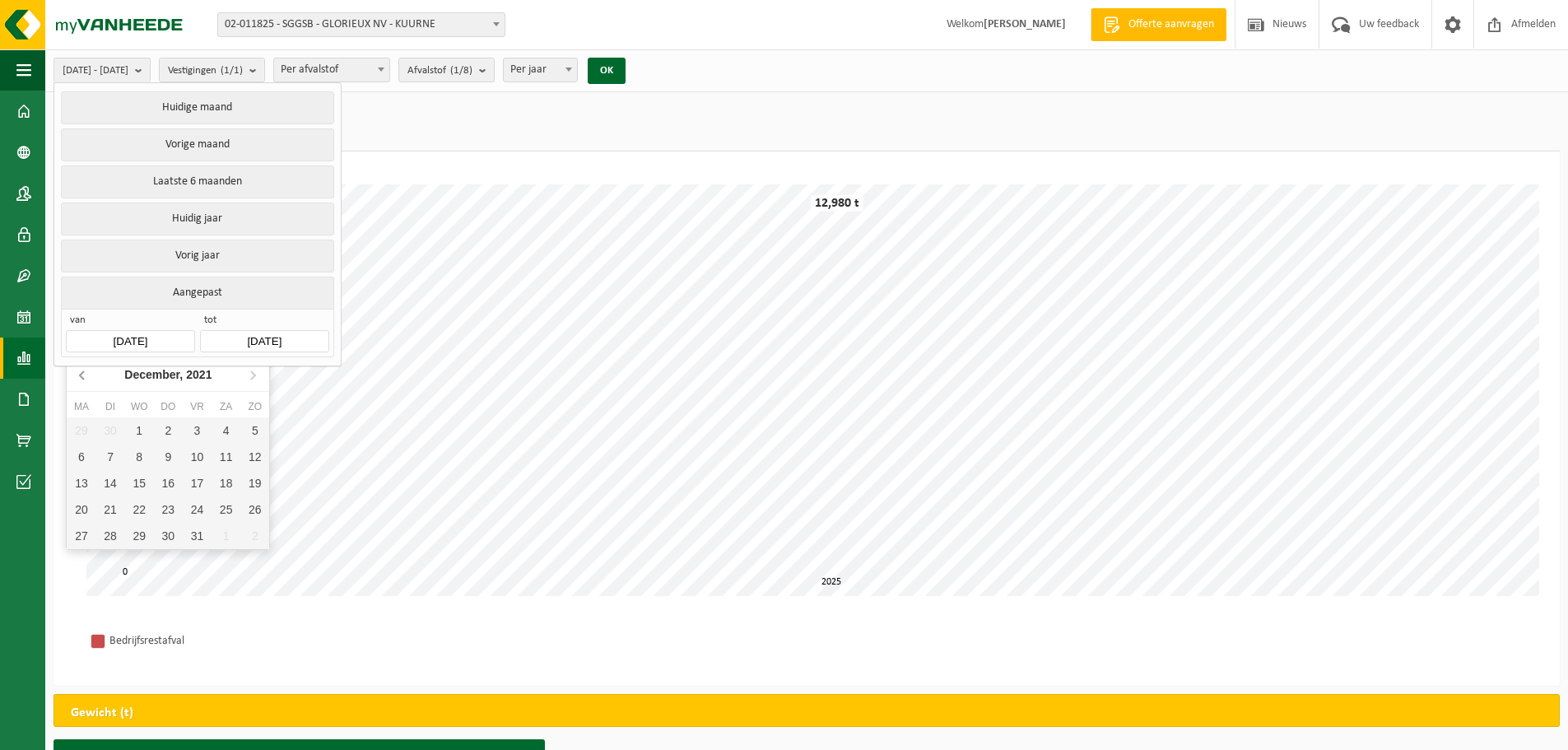
click at [79, 375] on icon at bounding box center [83, 374] width 26 height 26
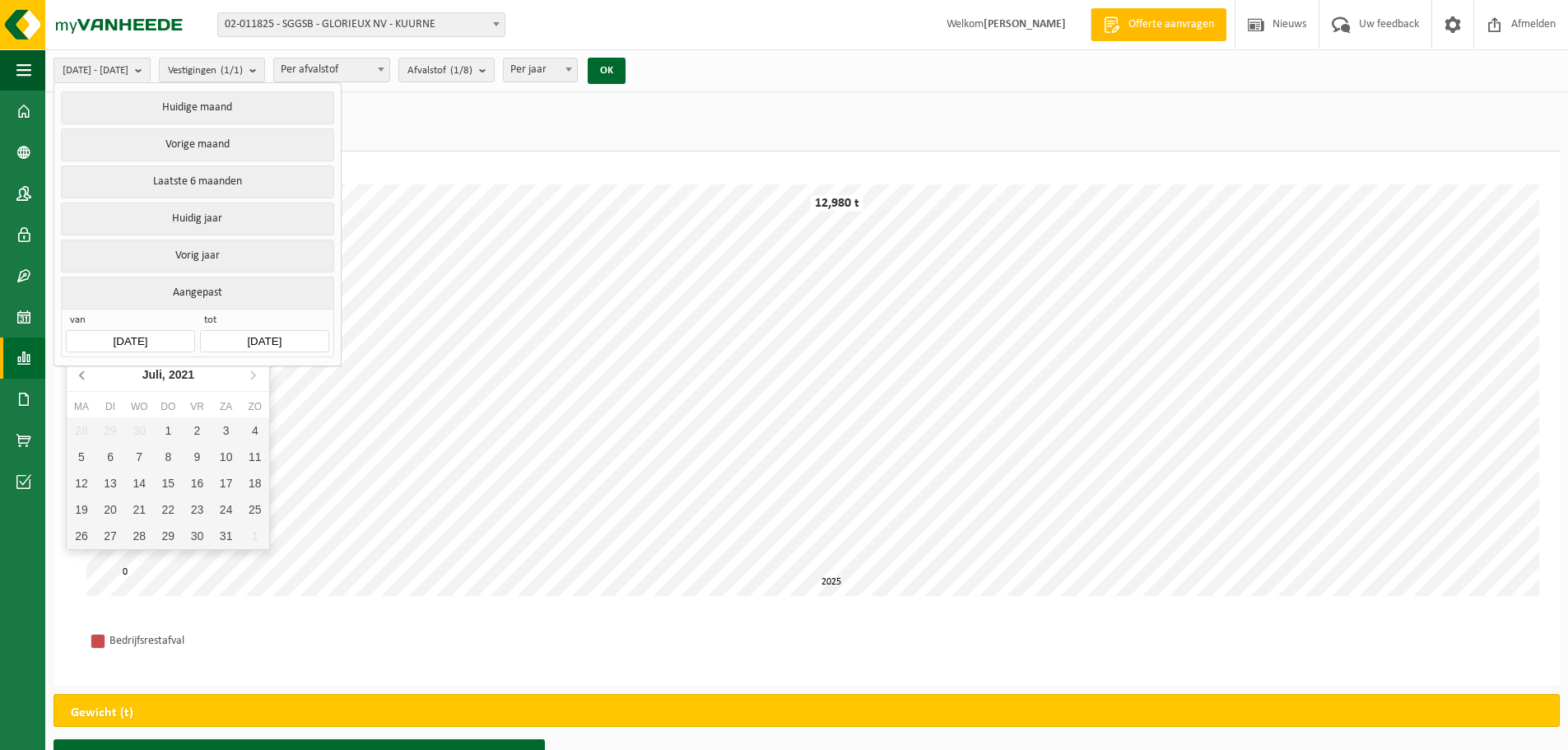
click at [79, 375] on icon at bounding box center [83, 374] width 26 height 26
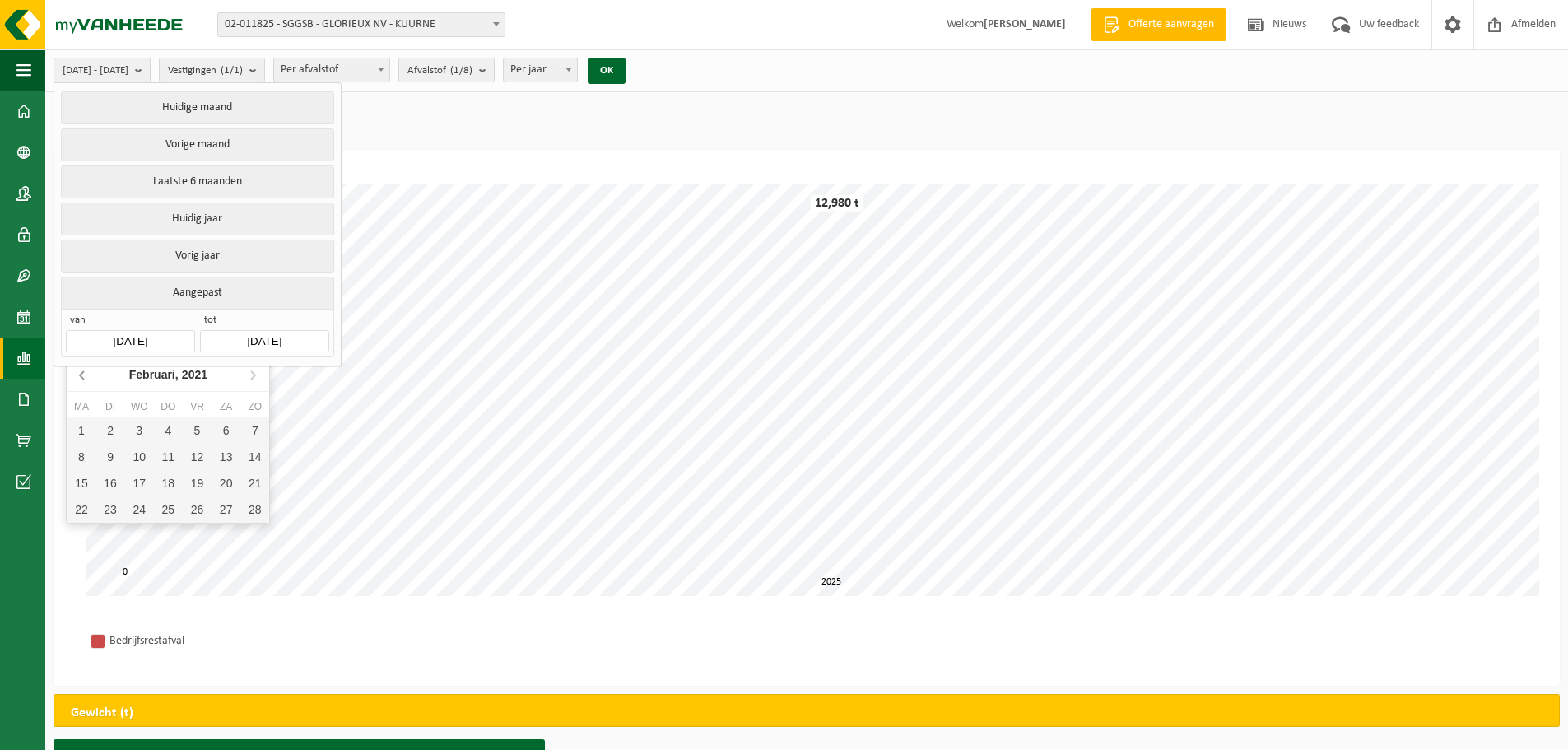
click at [79, 375] on icon at bounding box center [83, 374] width 26 height 26
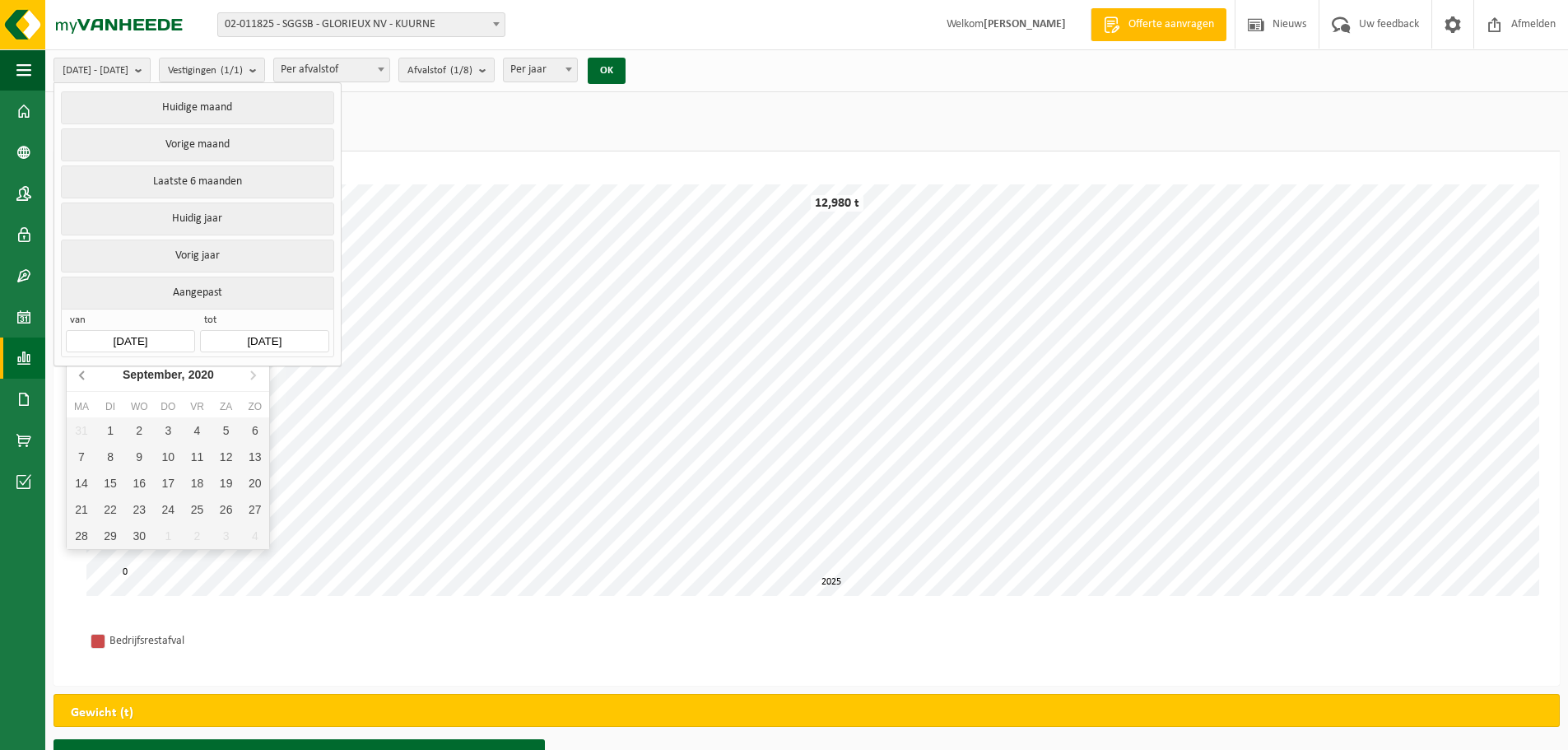
click at [79, 375] on icon at bounding box center [83, 374] width 26 height 26
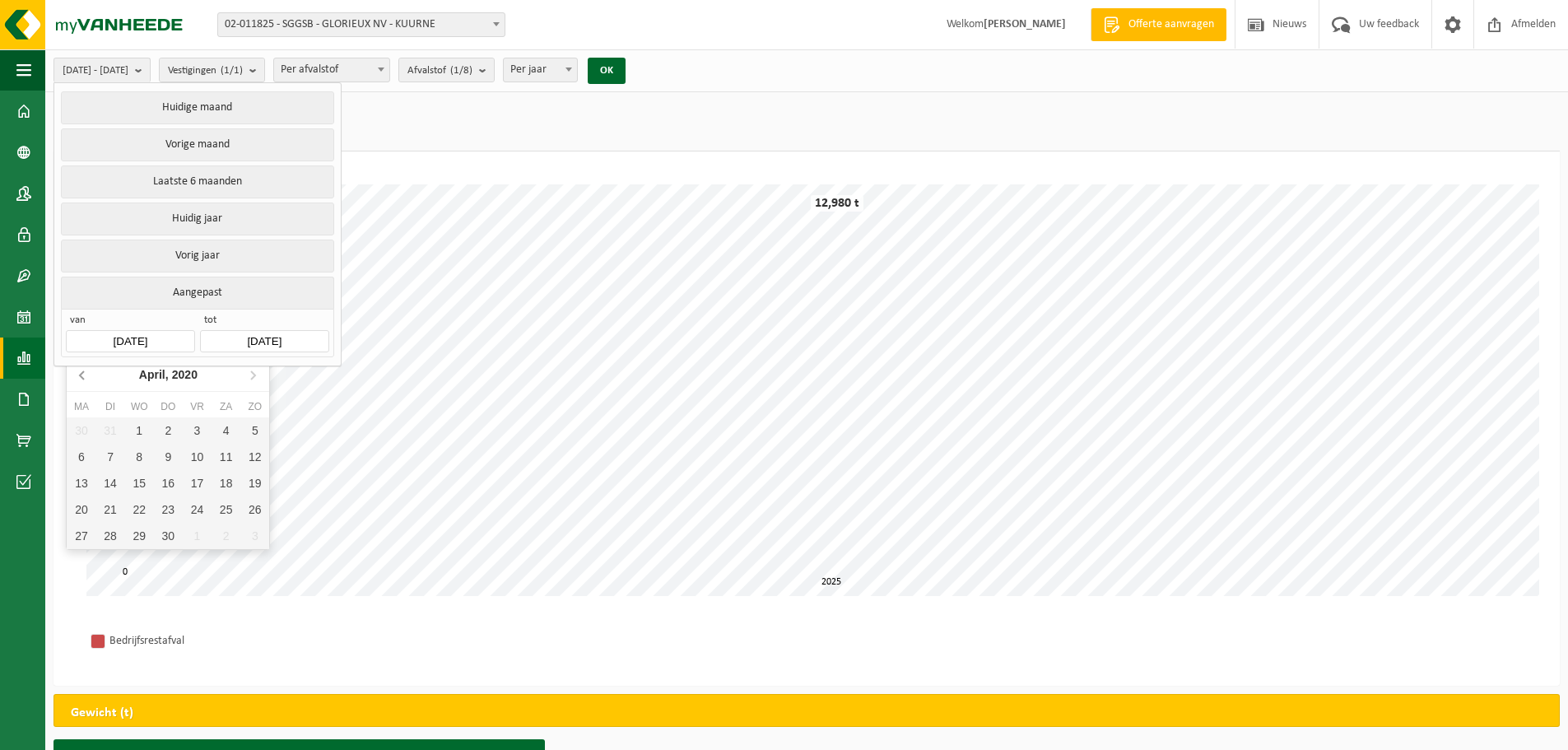
click at [79, 375] on icon at bounding box center [83, 374] width 26 height 26
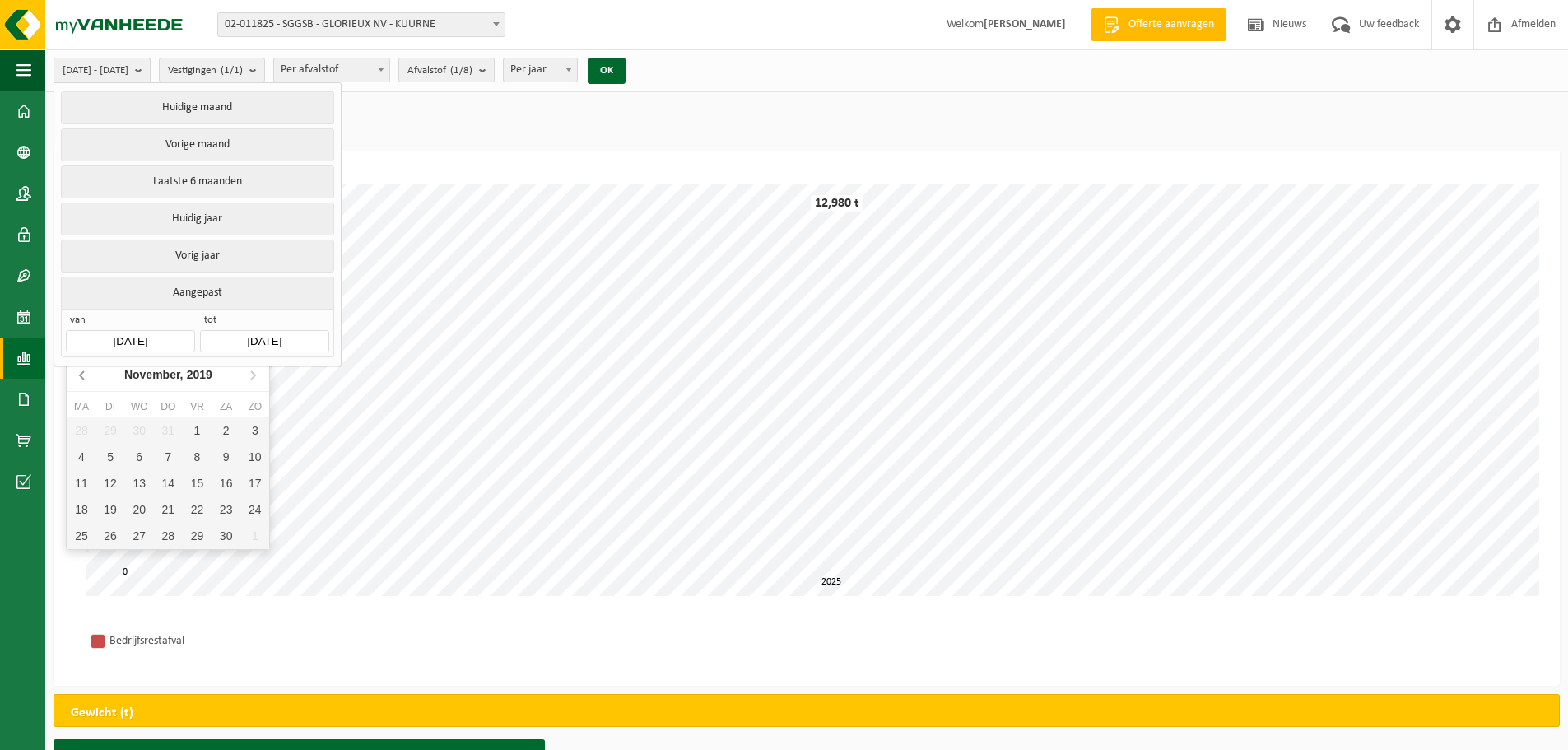
click at [79, 375] on icon at bounding box center [83, 374] width 26 height 26
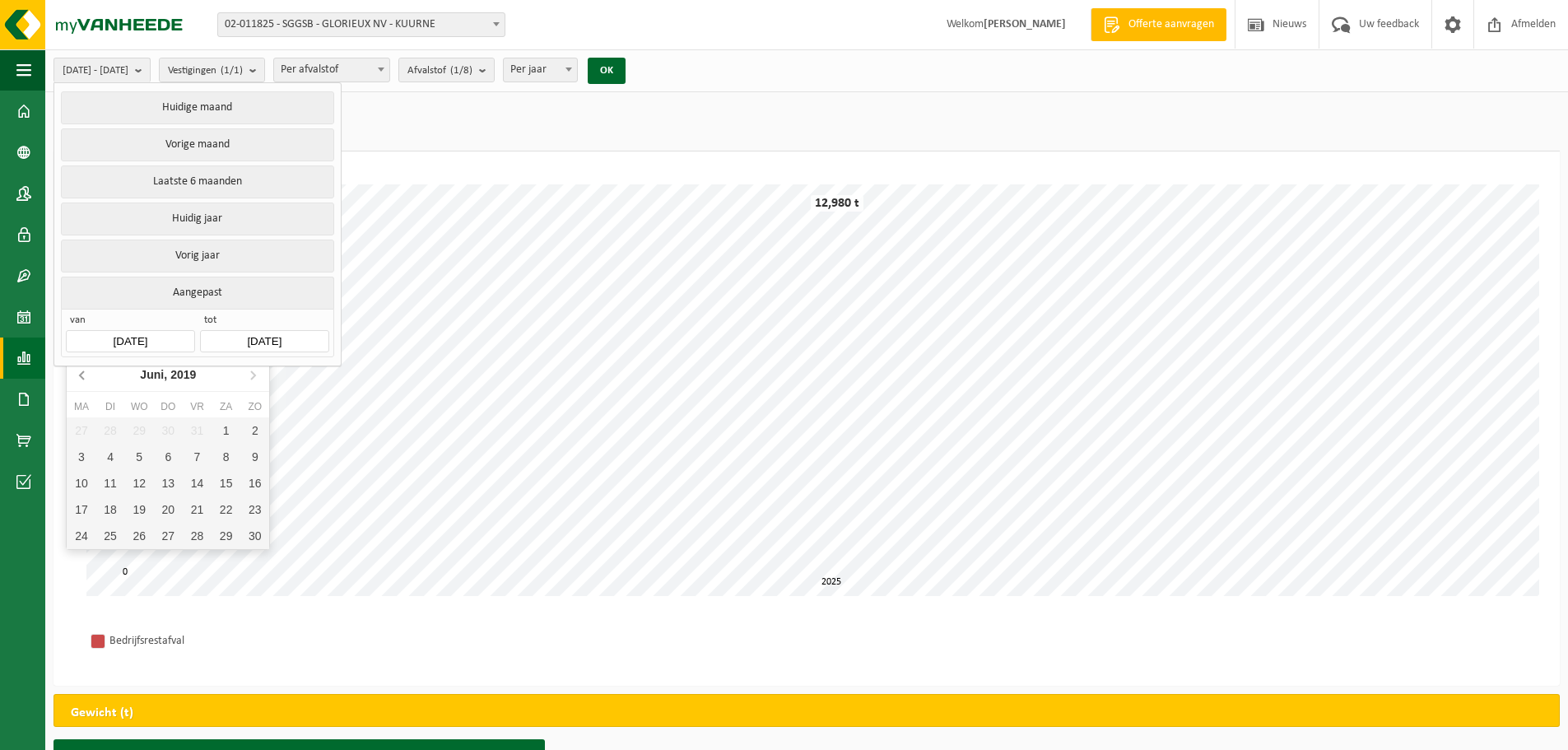
click at [79, 375] on icon at bounding box center [83, 374] width 26 height 26
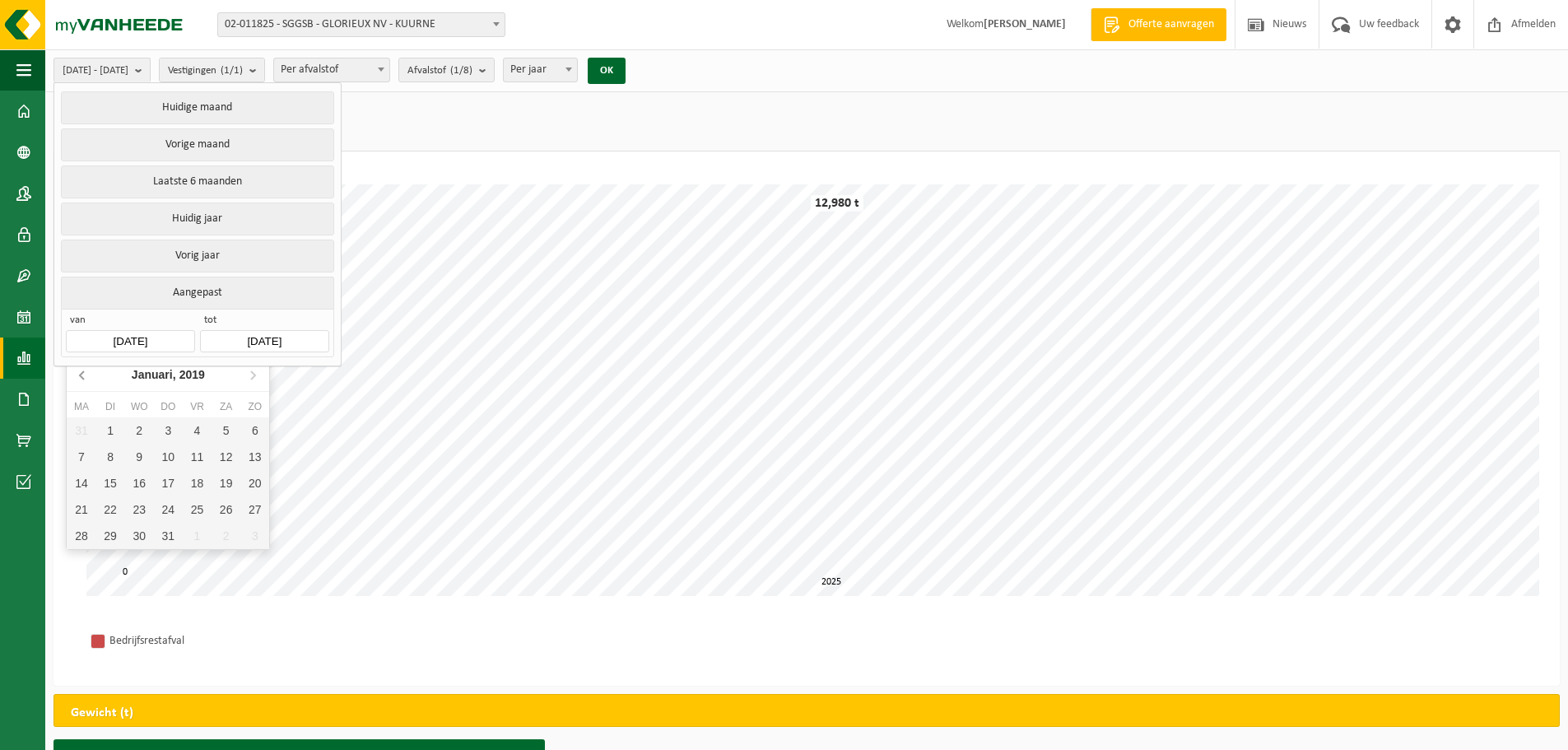
click at [79, 375] on icon at bounding box center [83, 374] width 26 height 26
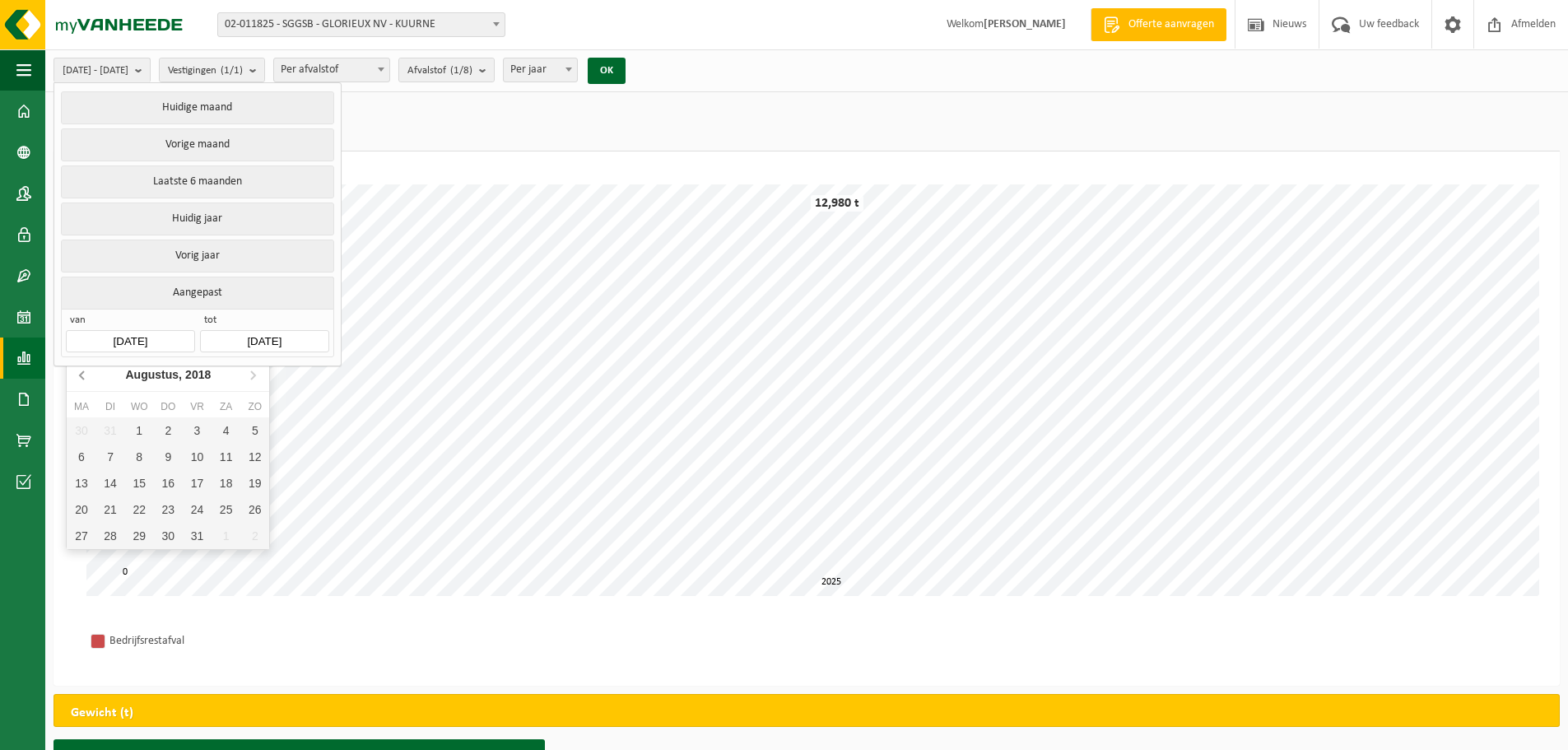
click at [79, 375] on icon at bounding box center [83, 374] width 26 height 26
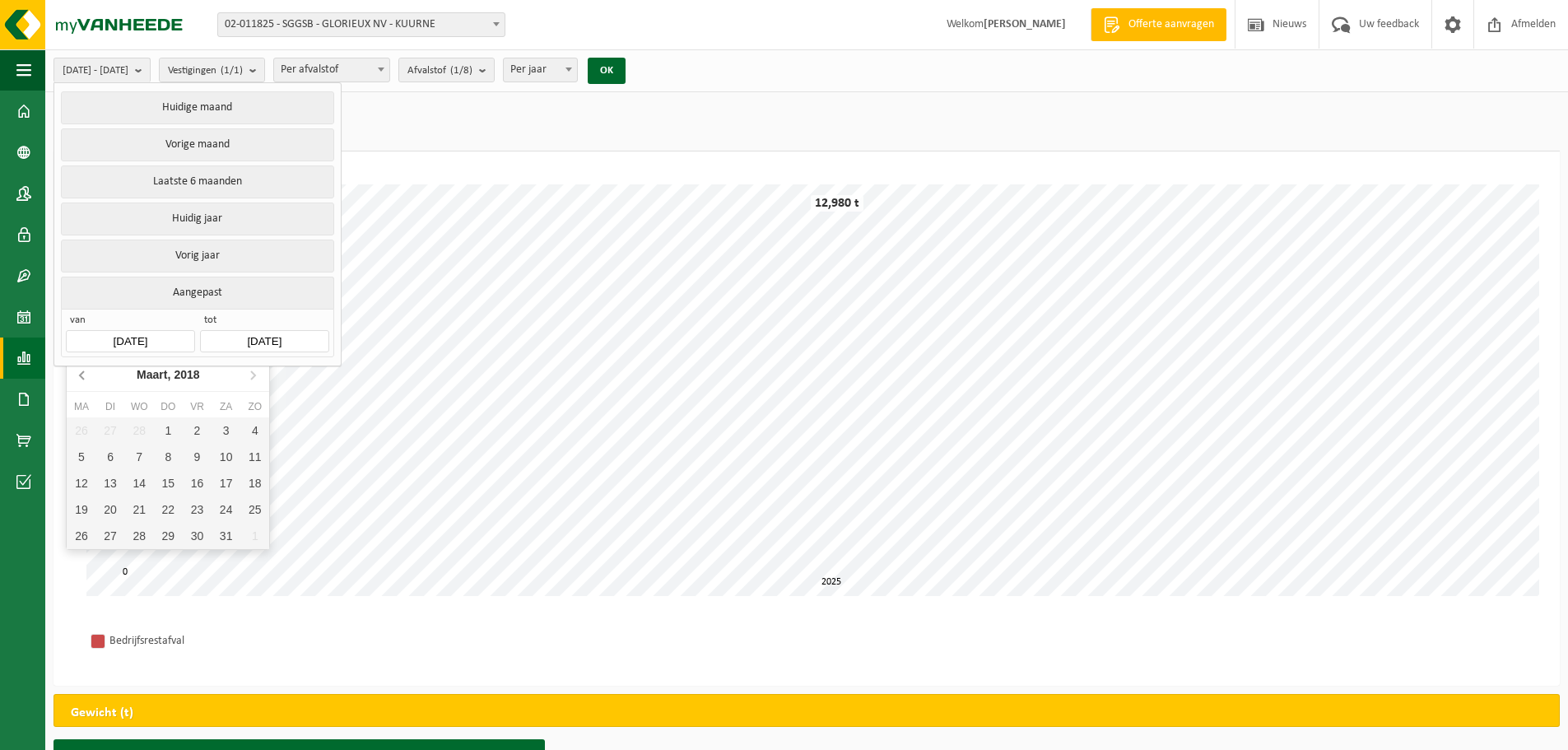
click at [79, 375] on icon at bounding box center [83, 374] width 26 height 26
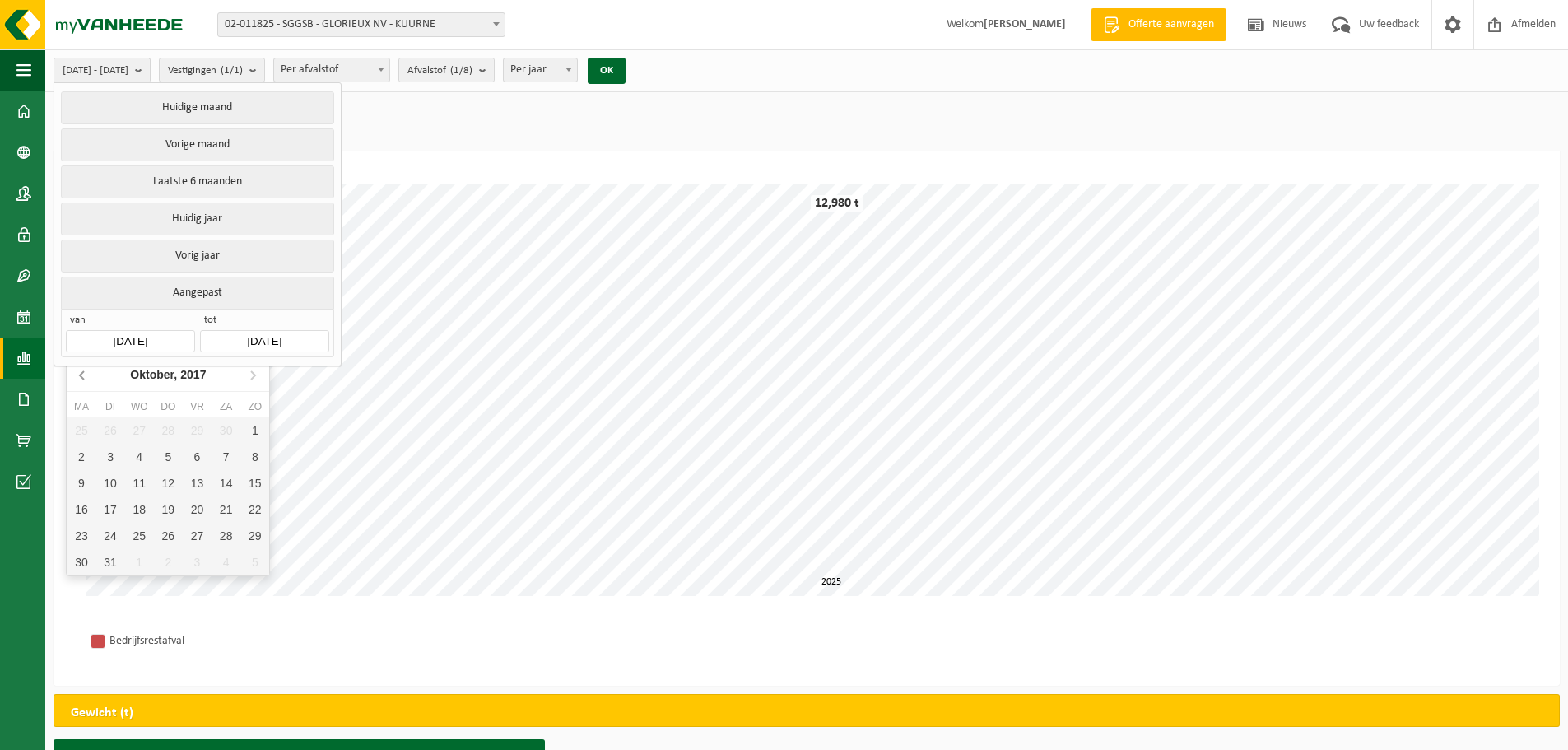
click at [79, 375] on icon at bounding box center [83, 374] width 26 height 26
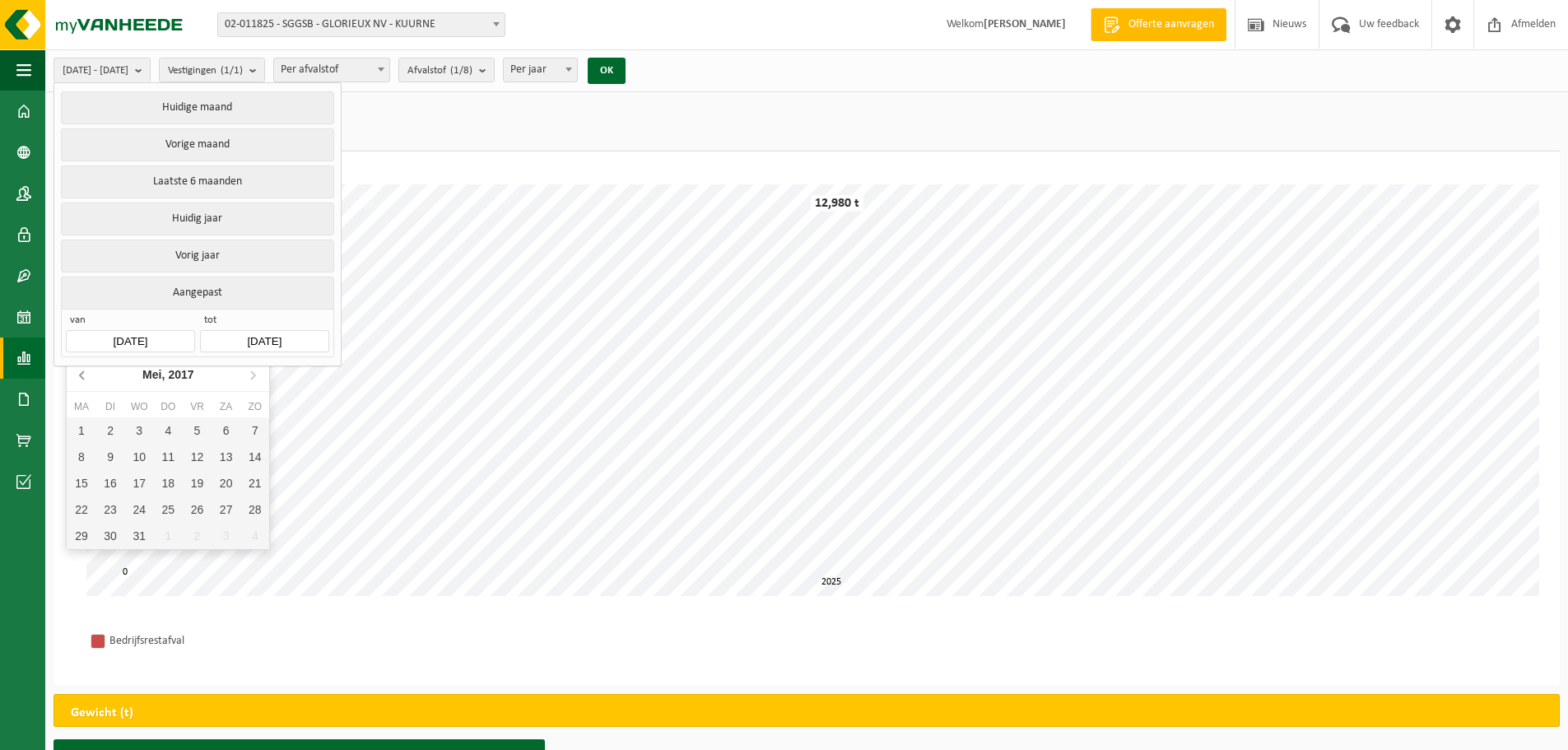
click at [79, 376] on icon at bounding box center [83, 374] width 26 height 26
click at [79, 377] on icon at bounding box center [83, 374] width 26 height 26
click at [78, 378] on icon at bounding box center [83, 374] width 26 height 26
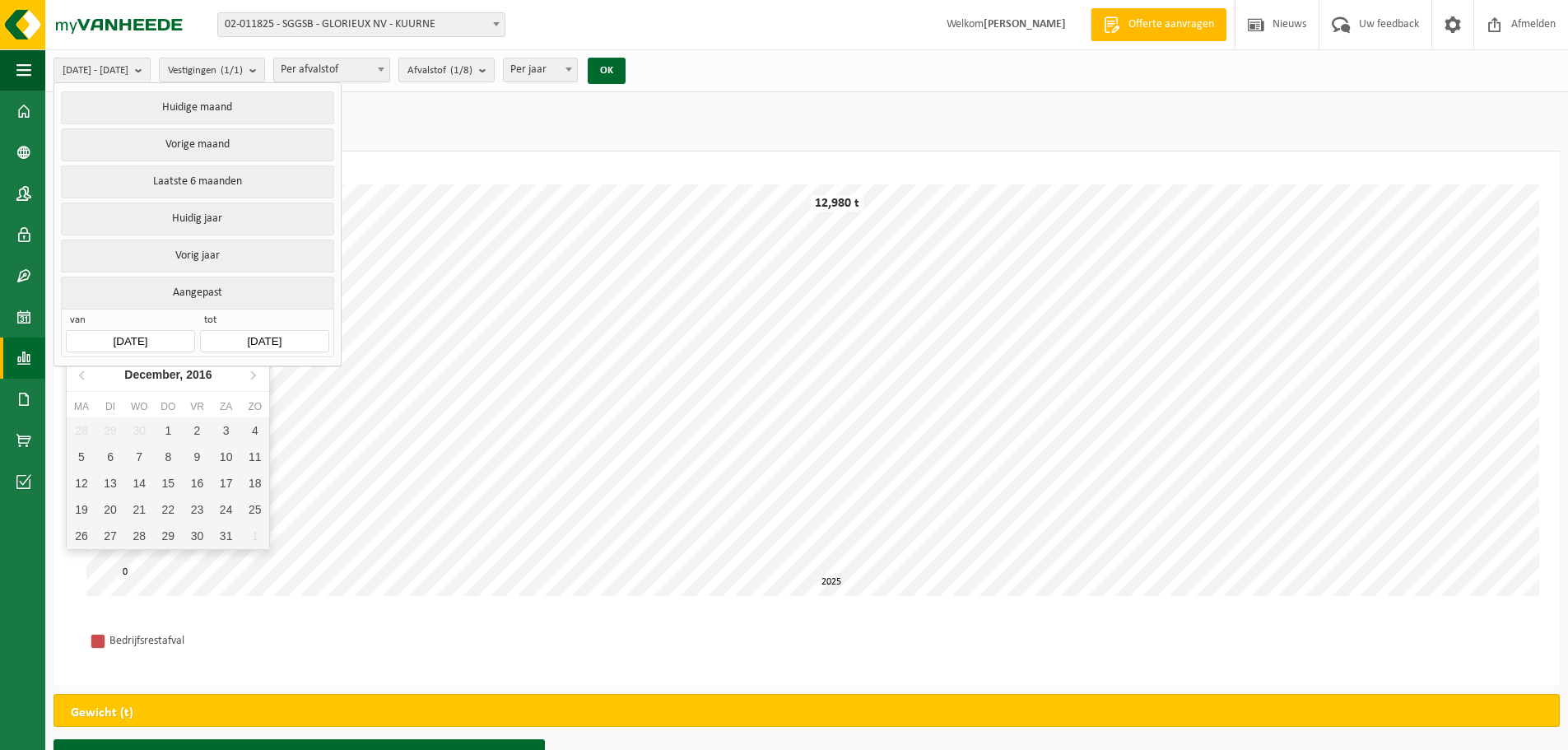
drag, startPoint x: 253, startPoint y: 379, endPoint x: 236, endPoint y: 381, distance: 17.1
click at [253, 379] on icon at bounding box center [252, 374] width 26 height 26
click at [244, 435] on div "1" at bounding box center [255, 430] width 29 height 26
type input "[DATE]"
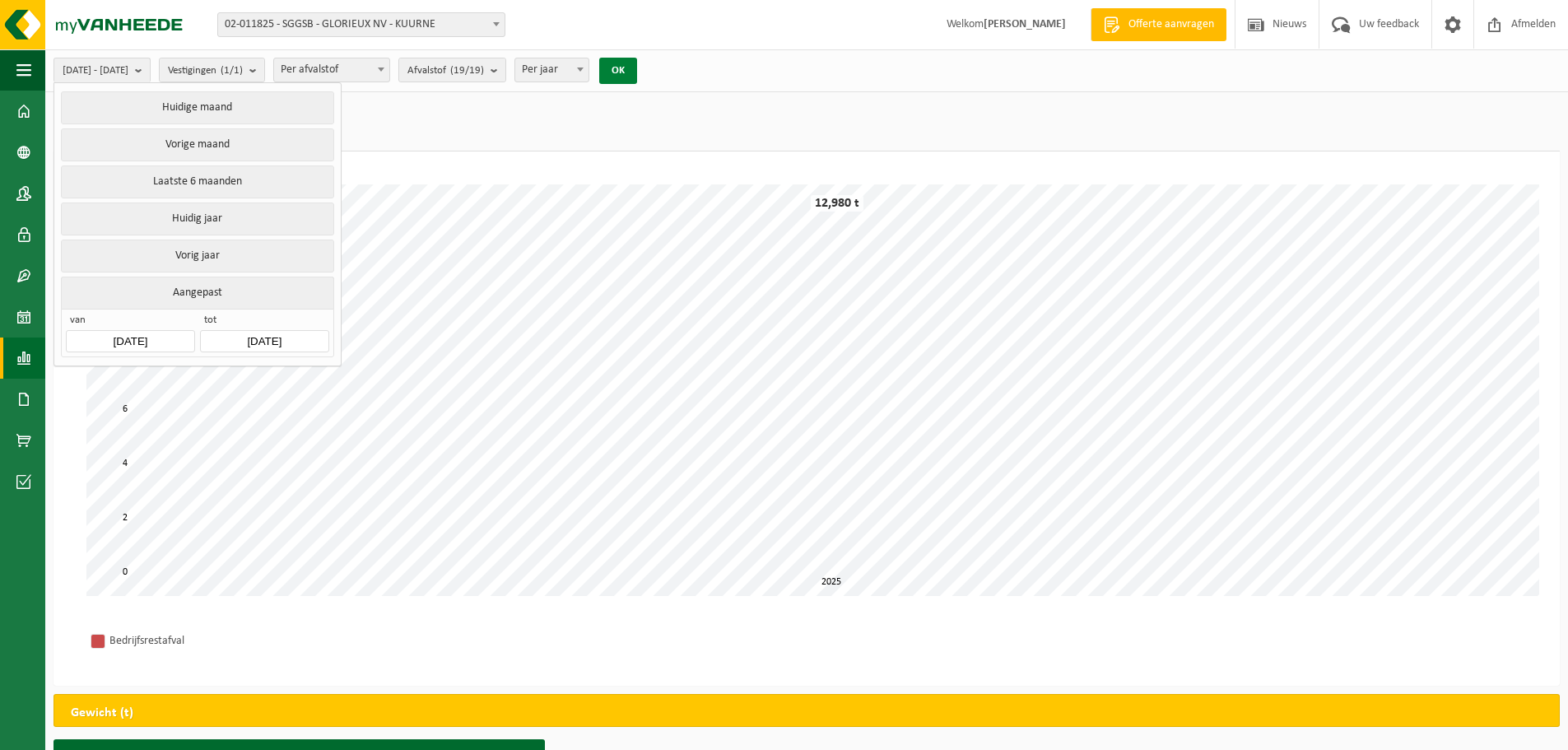
click at [637, 73] on button "OK" at bounding box center [618, 70] width 38 height 26
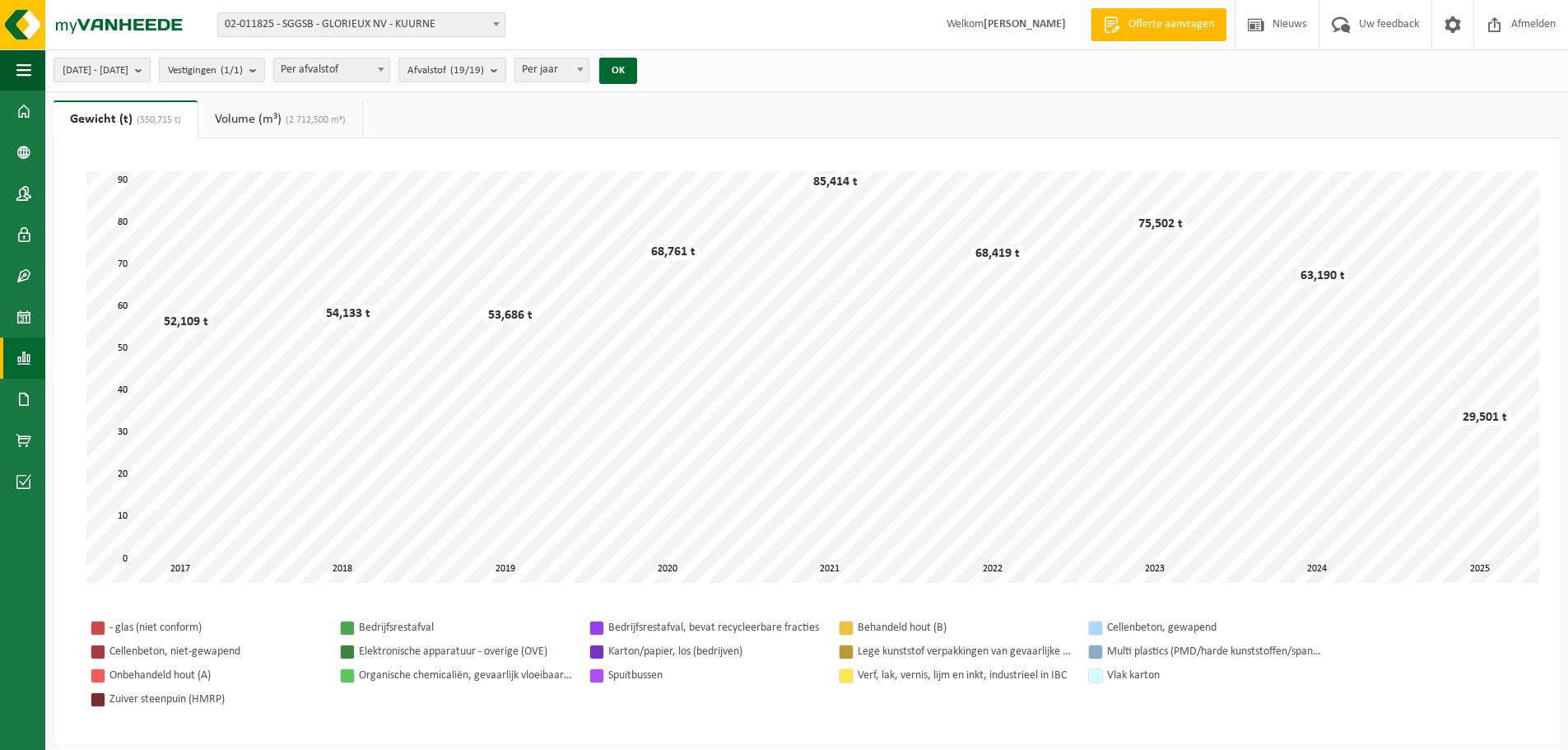
click at [389, 65] on span "Per afvalstof" at bounding box center [332, 70] width 115 height 23
click at [475, 73] on span "Afvalstof (19/19)" at bounding box center [445, 71] width 76 height 25
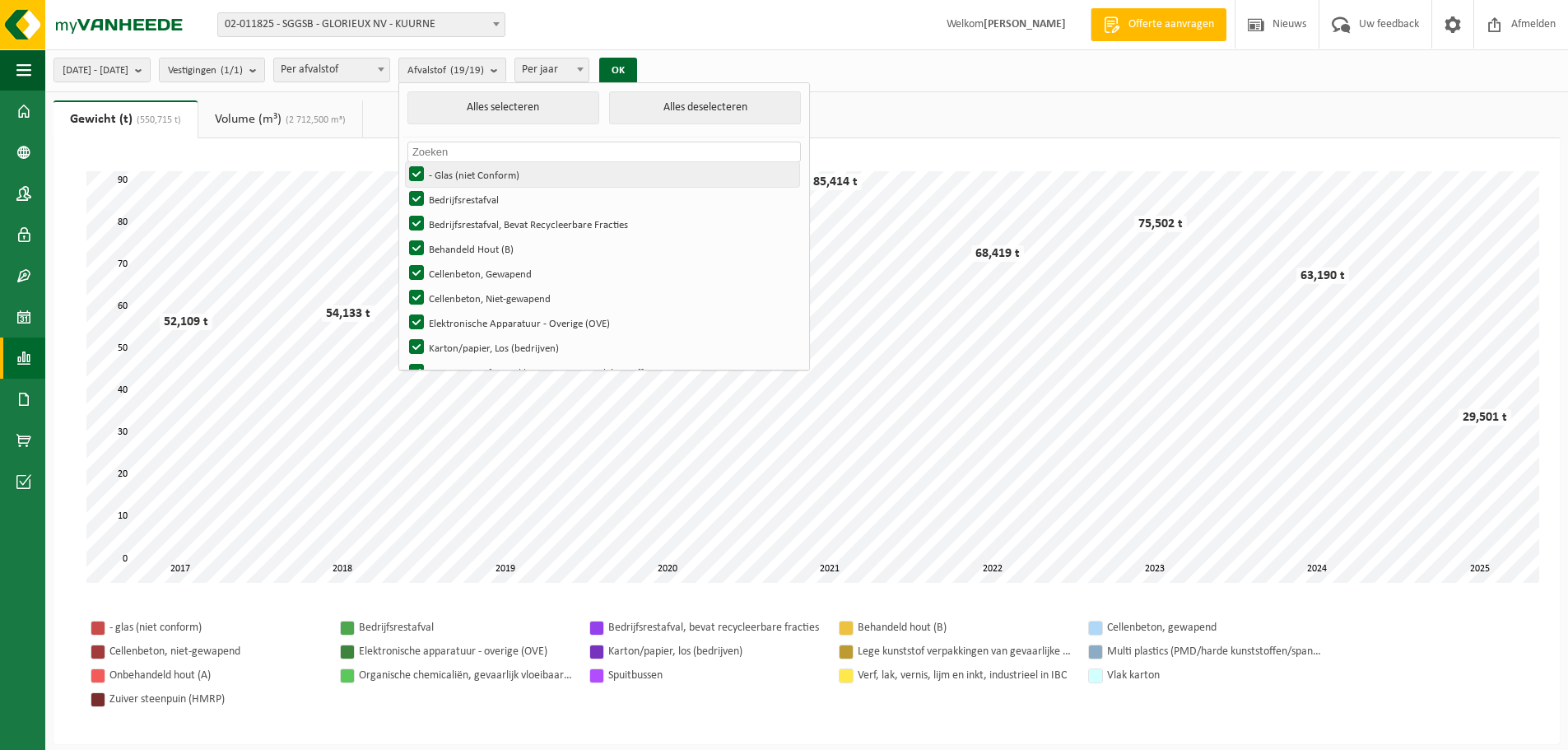
click at [471, 177] on label "- Glas (niet Conform)" at bounding box center [602, 175] width 394 height 25
click at [404, 162] on input "- Glas (niet Conform)" at bounding box center [403, 161] width 1 height 1
checkbox input "false"
click at [456, 231] on label "Bedrijfsrestafval, Bevat Recycleerbare Fracties" at bounding box center [602, 224] width 394 height 25
click at [404, 212] on input "Bedrijfsrestafval, Bevat Recycleerbare Fracties" at bounding box center [403, 211] width 1 height 1
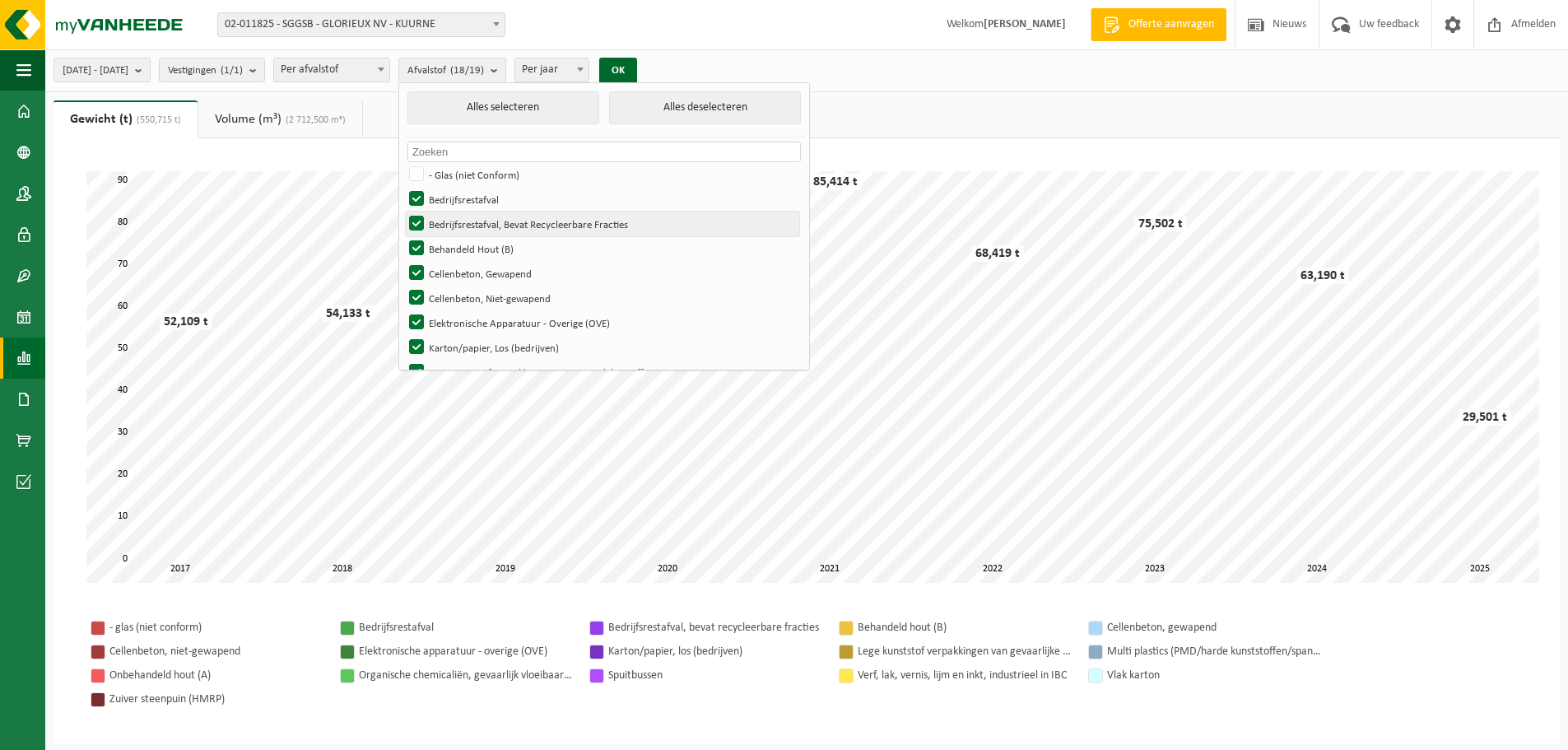
checkbox input "false"
click at [456, 249] on label "Behandeld Hout (B)" at bounding box center [602, 249] width 394 height 25
click at [404, 236] on input "Behandeld Hout (B)" at bounding box center [403, 235] width 1 height 1
checkbox input "false"
click at [457, 270] on label "Cellenbeton, Gewapend" at bounding box center [602, 274] width 394 height 25
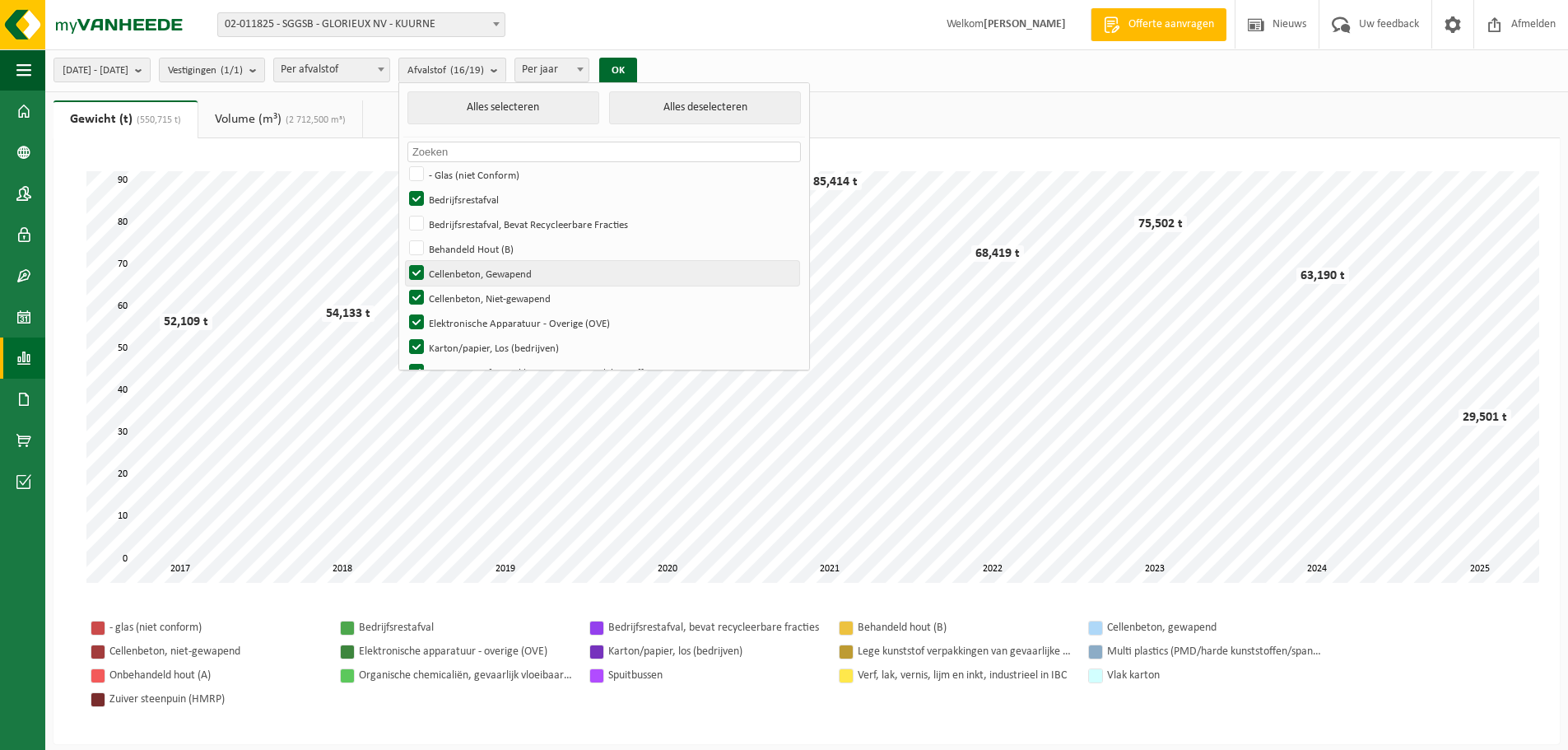
click at [404, 261] on input "Cellenbeton, Gewapend" at bounding box center [403, 260] width 1 height 1
checkbox input "false"
click at [463, 299] on label "Cellenbeton, Niet-gewapend" at bounding box center [602, 298] width 394 height 25
click at [404, 285] on input "Cellenbeton, Niet-gewapend" at bounding box center [403, 285] width 1 height 1
checkbox input "false"
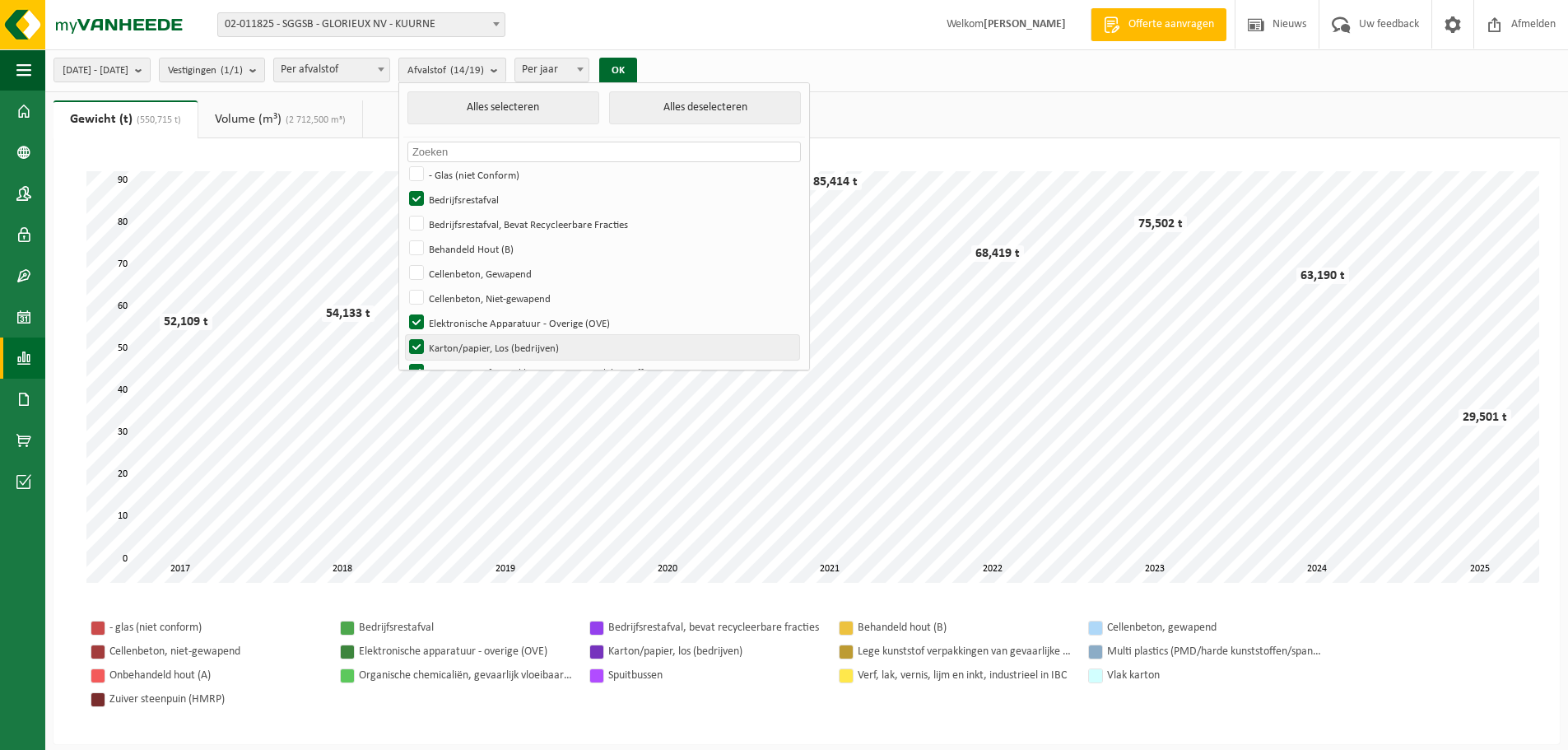
drag, startPoint x: 457, startPoint y: 330, endPoint x: 461, endPoint y: 346, distance: 16.5
click at [457, 332] on label "Elektronische Apparatuur - Overige (OVE)" at bounding box center [602, 323] width 394 height 25
click at [404, 310] on input "Elektronische Apparatuur - Overige (OVE)" at bounding box center [403, 310] width 1 height 1
checkbox input "false"
click at [462, 355] on label "Karton/papier, Los (bedrijven)" at bounding box center [602, 348] width 394 height 25
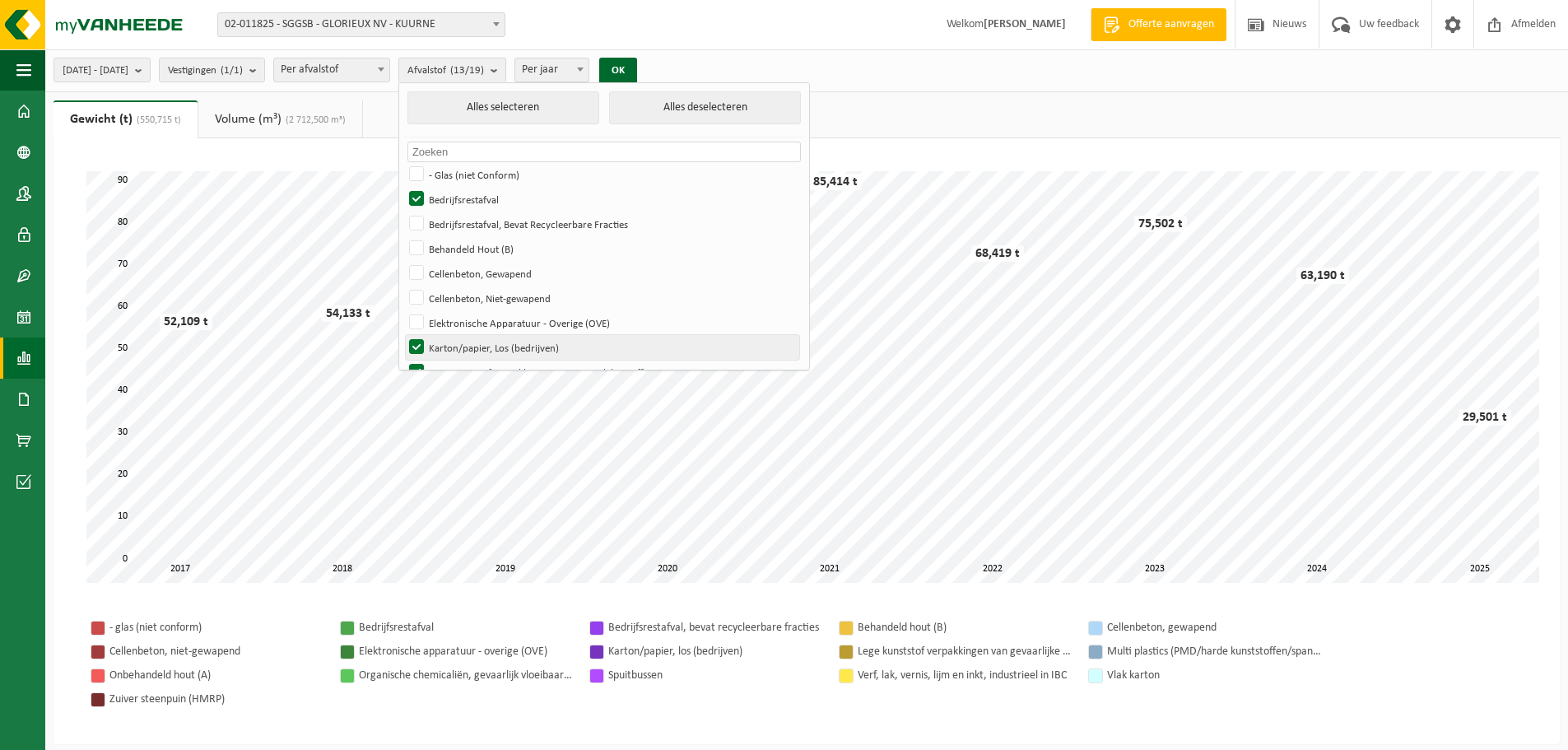
click at [404, 336] on input "Karton/papier, Los (bedrijven)" at bounding box center [403, 335] width 1 height 1
checkbox input "false"
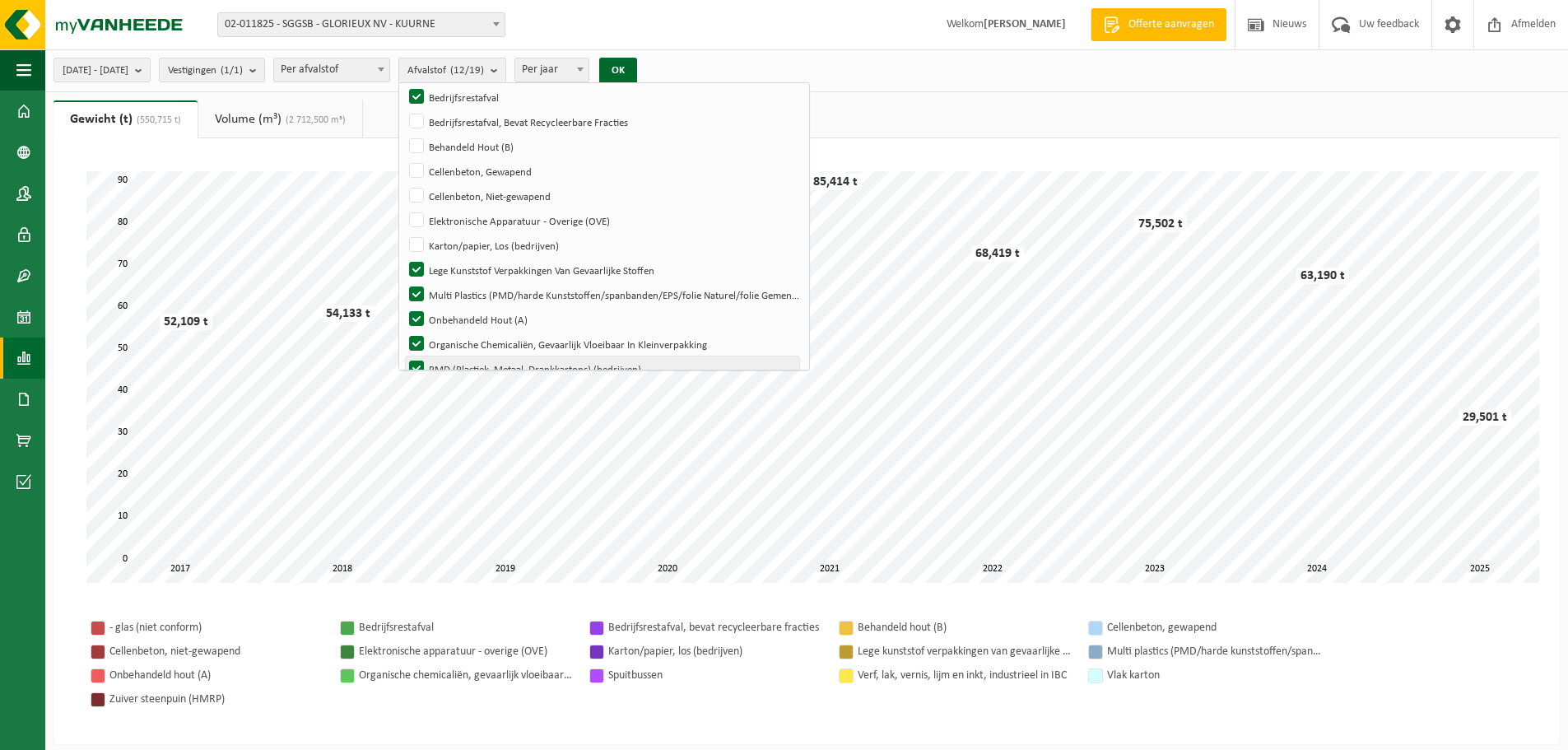
scroll to position [165, 0]
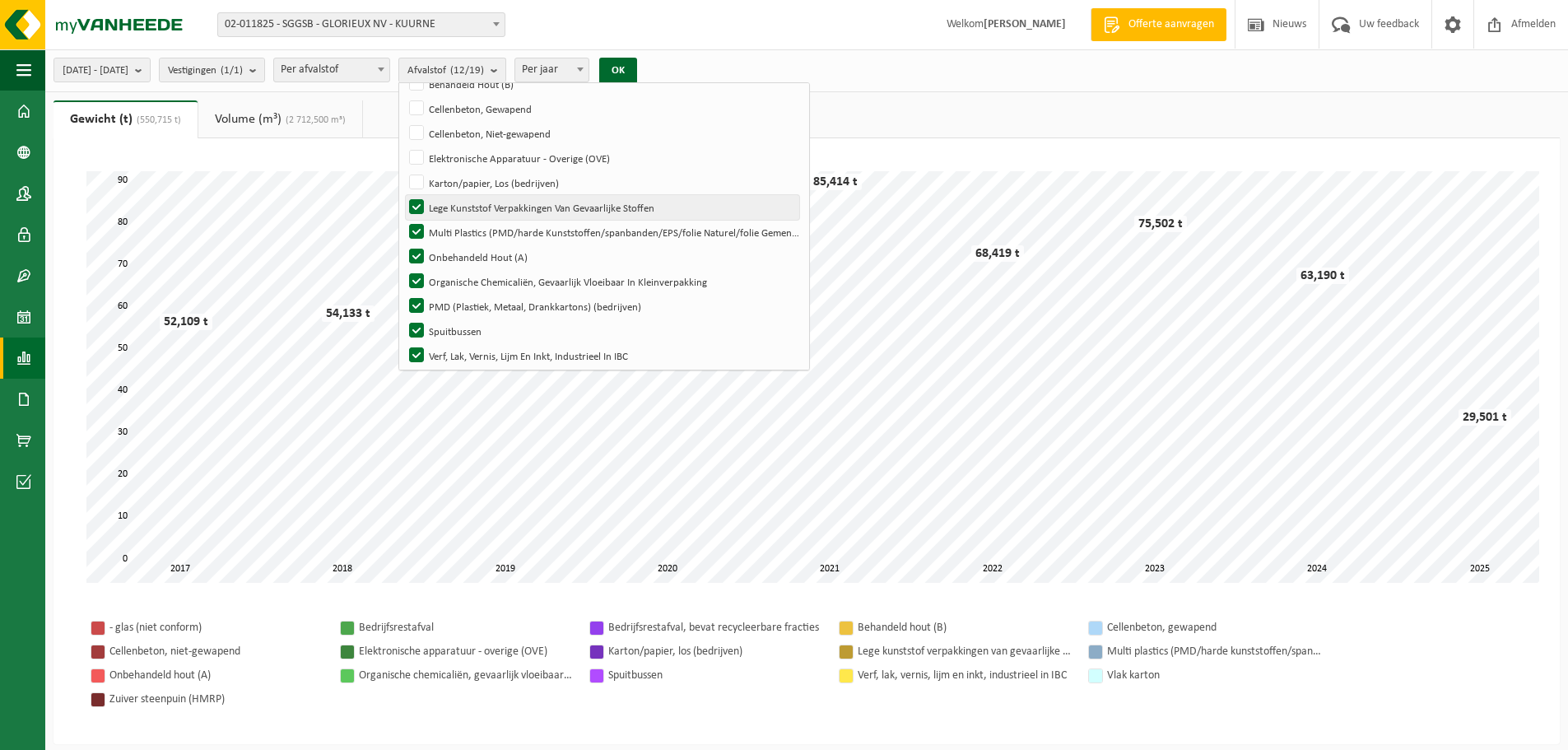
click at [465, 208] on label "Lege Kunststof Verpakkingen Van Gevaarlijke Stoffen" at bounding box center [602, 208] width 394 height 25
click at [404, 196] on input "Lege Kunststof Verpakkingen Van Gevaarlijke Stoffen" at bounding box center [403, 195] width 1 height 1
checkbox input "false"
click at [461, 237] on label "Multi Plastics (PMD/harde Kunststoffen/spanbanden/EPS/folie Naturel/folie Gemen…" at bounding box center [602, 232] width 394 height 25
click at [404, 220] on input "Multi Plastics (PMD/harde Kunststoffen/spanbanden/EPS/folie Naturel/folie Gemen…" at bounding box center [403, 219] width 1 height 1
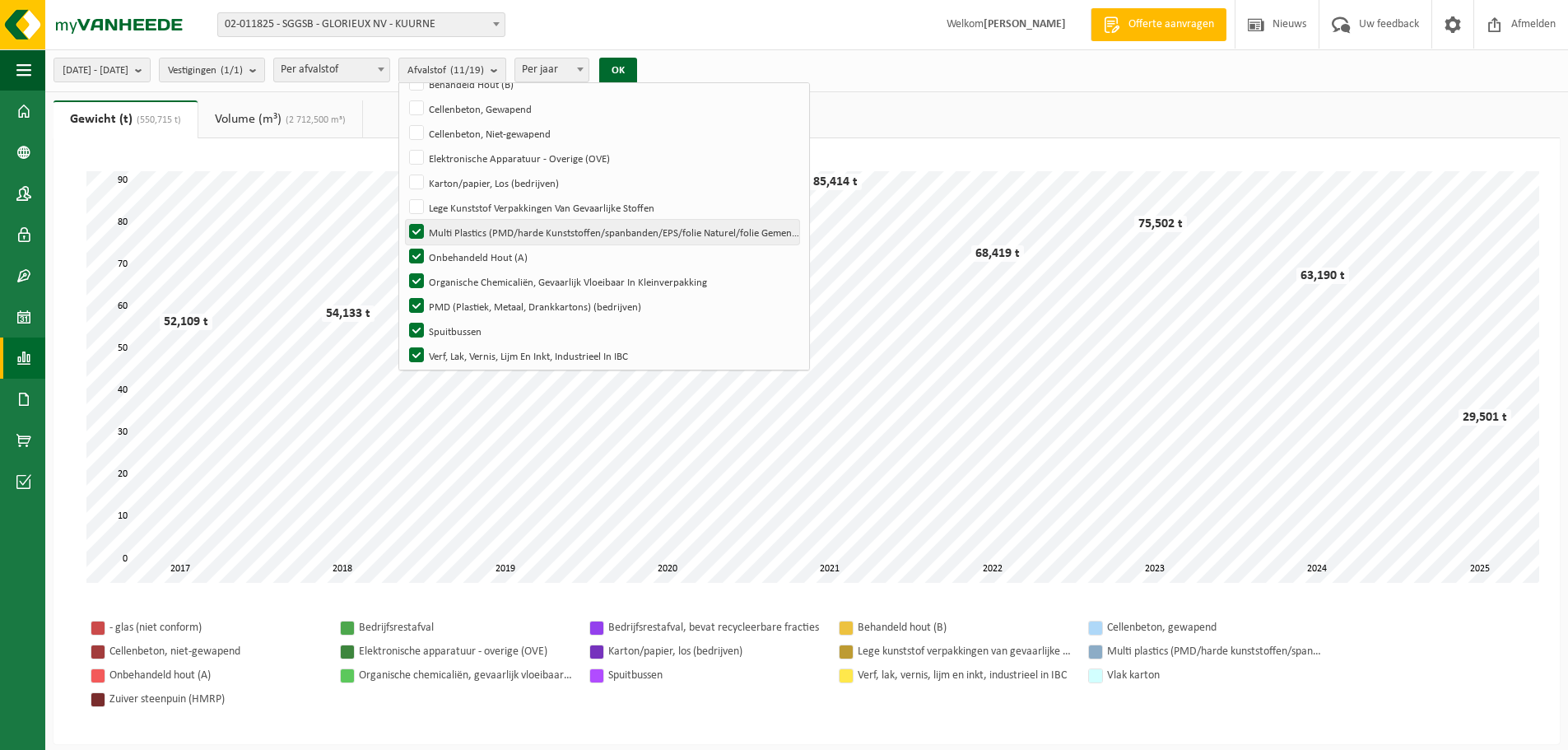
checkbox input "false"
drag, startPoint x: 459, startPoint y: 257, endPoint x: 458, endPoint y: 271, distance: 14.0
click at [458, 257] on label "Onbehandeld Hout (A)" at bounding box center [602, 257] width 394 height 25
click at [404, 245] on input "Onbehandeld Hout (A)" at bounding box center [403, 244] width 1 height 1
checkbox input "false"
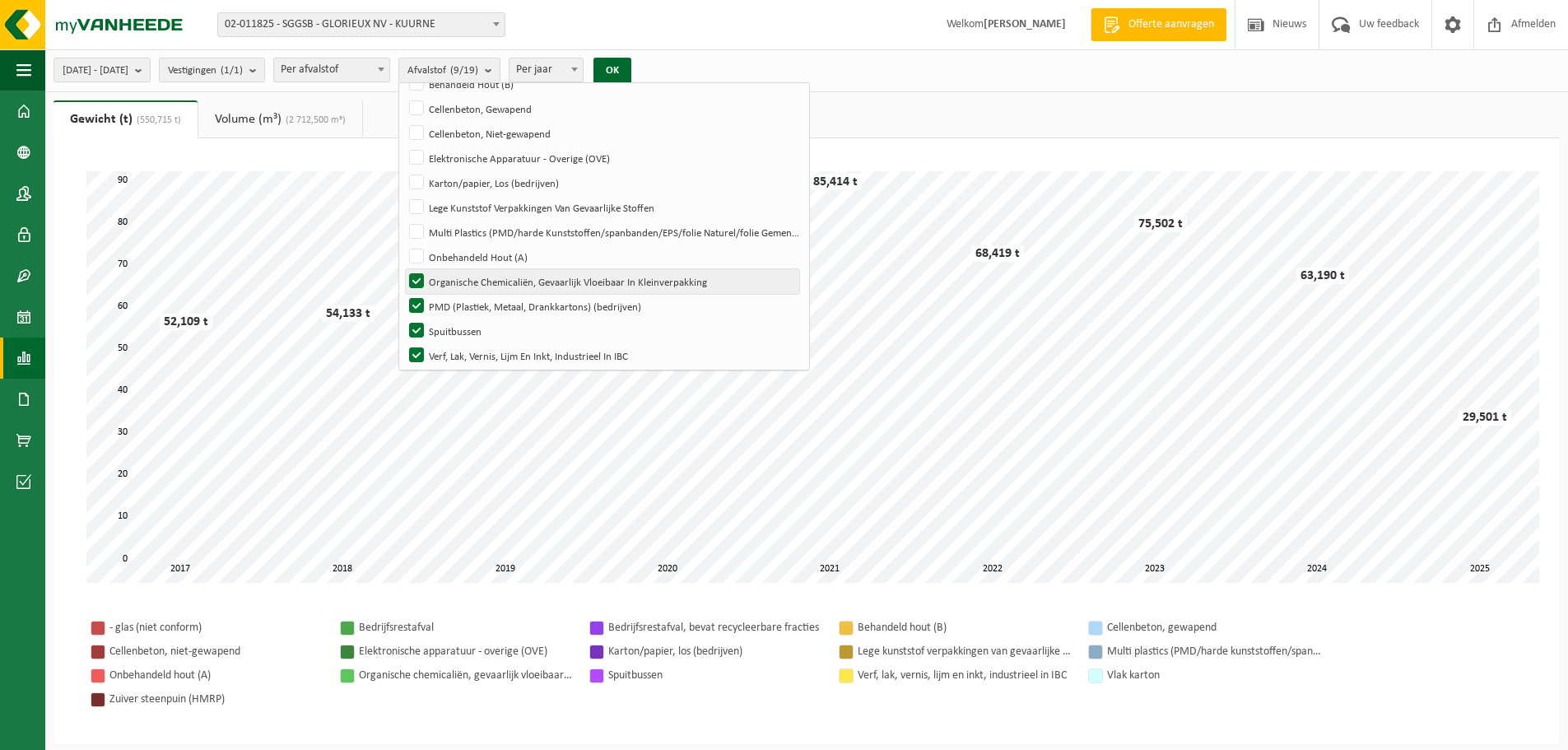
drag, startPoint x: 458, startPoint y: 278, endPoint x: 463, endPoint y: 292, distance: 14.9
click at [459, 280] on label "Organische Chemicaliën, Gevaarlijk Vloeibaar In Kleinverpakking" at bounding box center [602, 282] width 394 height 25
click at [404, 269] on input "Organische Chemicaliën, Gevaarlijk Vloeibaar In Kleinverpakking" at bounding box center [403, 268] width 1 height 1
checkbox input "false"
click at [465, 304] on label "PMD (Plastiek, Metaal, Drankkartons) (bedrijven)" at bounding box center [602, 307] width 394 height 25
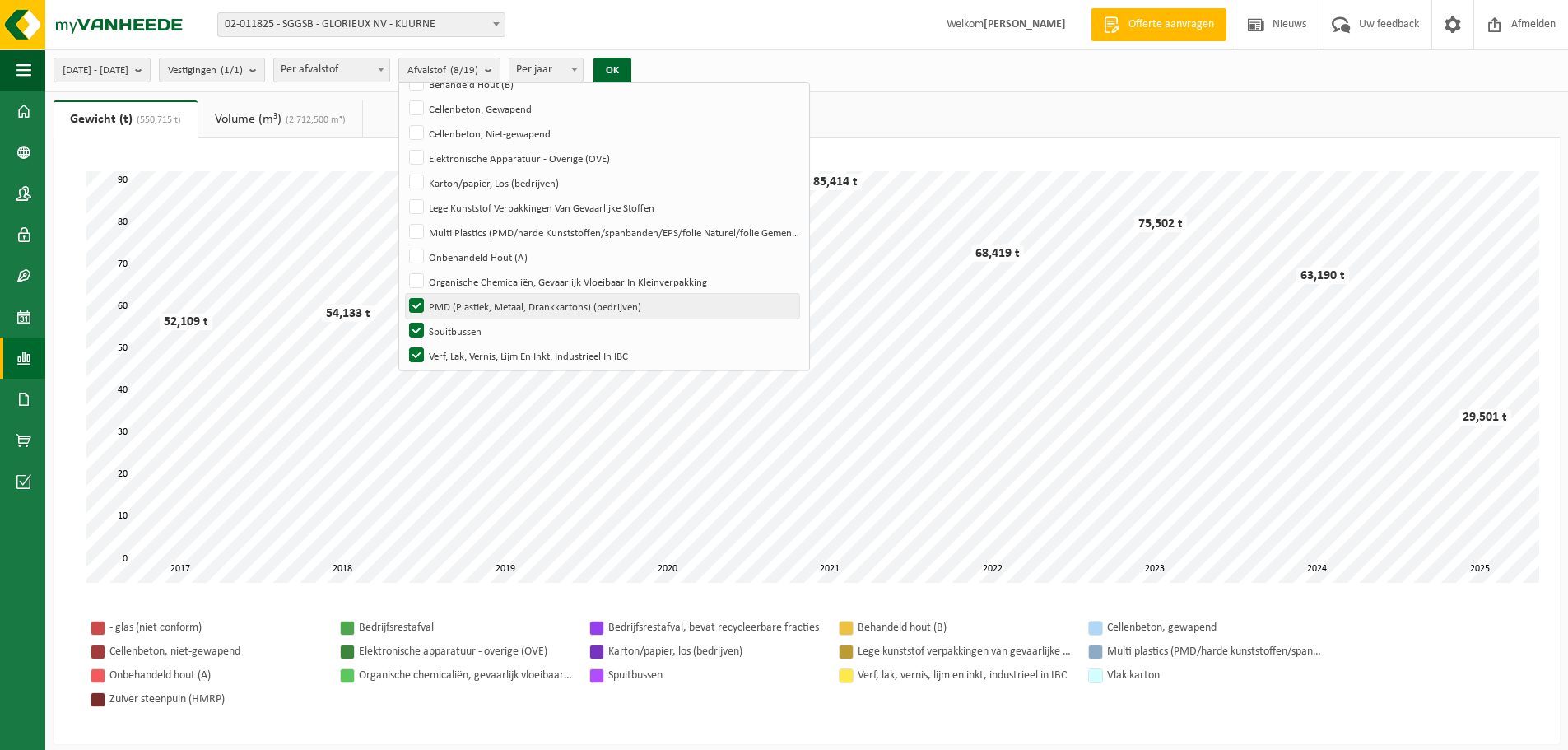
click at [404, 294] on input "PMD (Plastiek, Metaal, Drankkartons) (bedrijven)" at bounding box center [403, 293] width 1 height 1
checkbox input "false"
click at [468, 337] on label "Spuitbussen" at bounding box center [602, 331] width 394 height 25
click at [404, 318] on input "Spuitbussen" at bounding box center [403, 318] width 1 height 1
checkbox input "false"
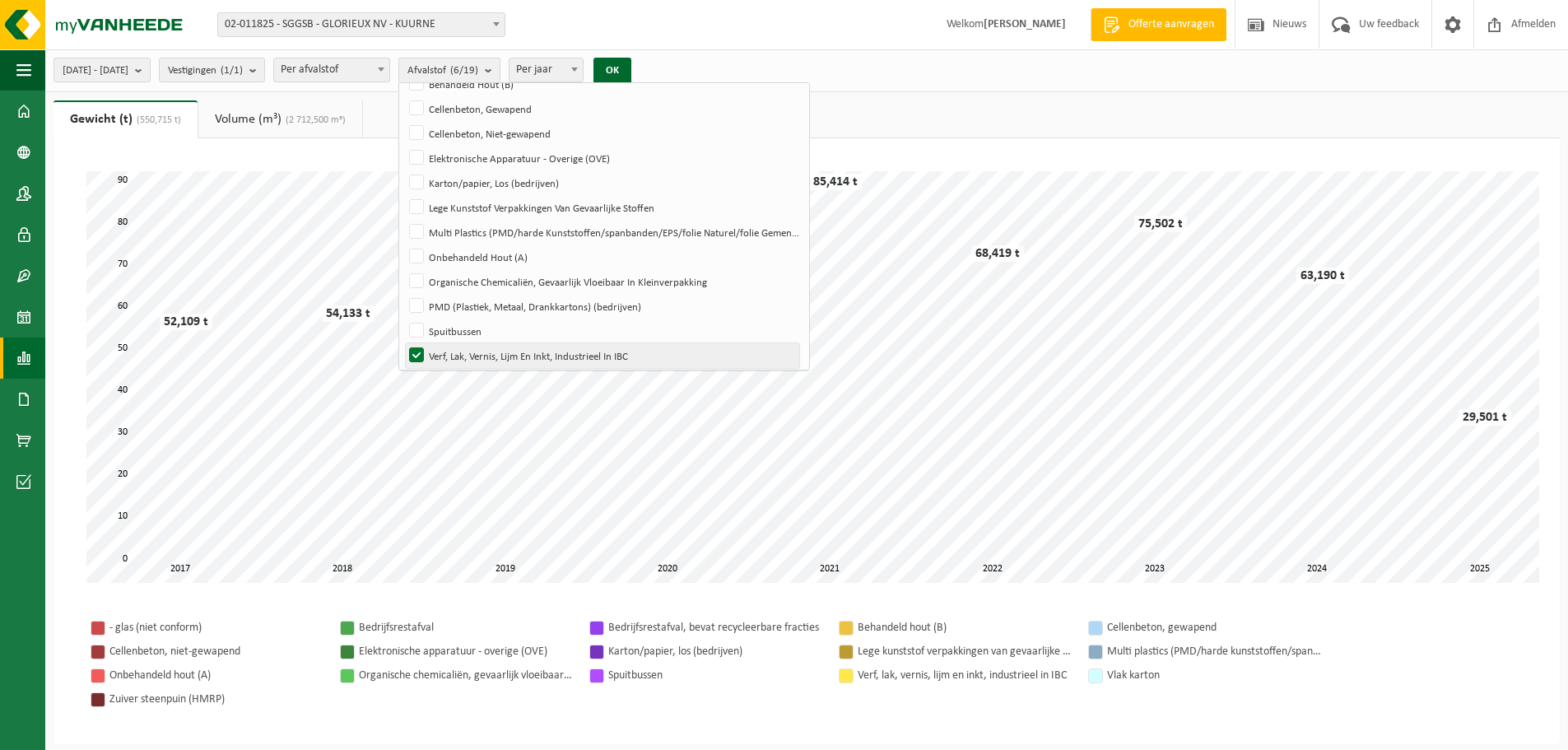
click at [460, 353] on label "Verf, Lak, Vernis, Lijm En Inkt, Industrieel In IBC" at bounding box center [602, 356] width 394 height 25
click at [404, 344] on input "Verf, Lak, Vernis, Lijm En Inkt, Industrieel In IBC" at bounding box center [403, 343] width 1 height 1
checkbox input "false"
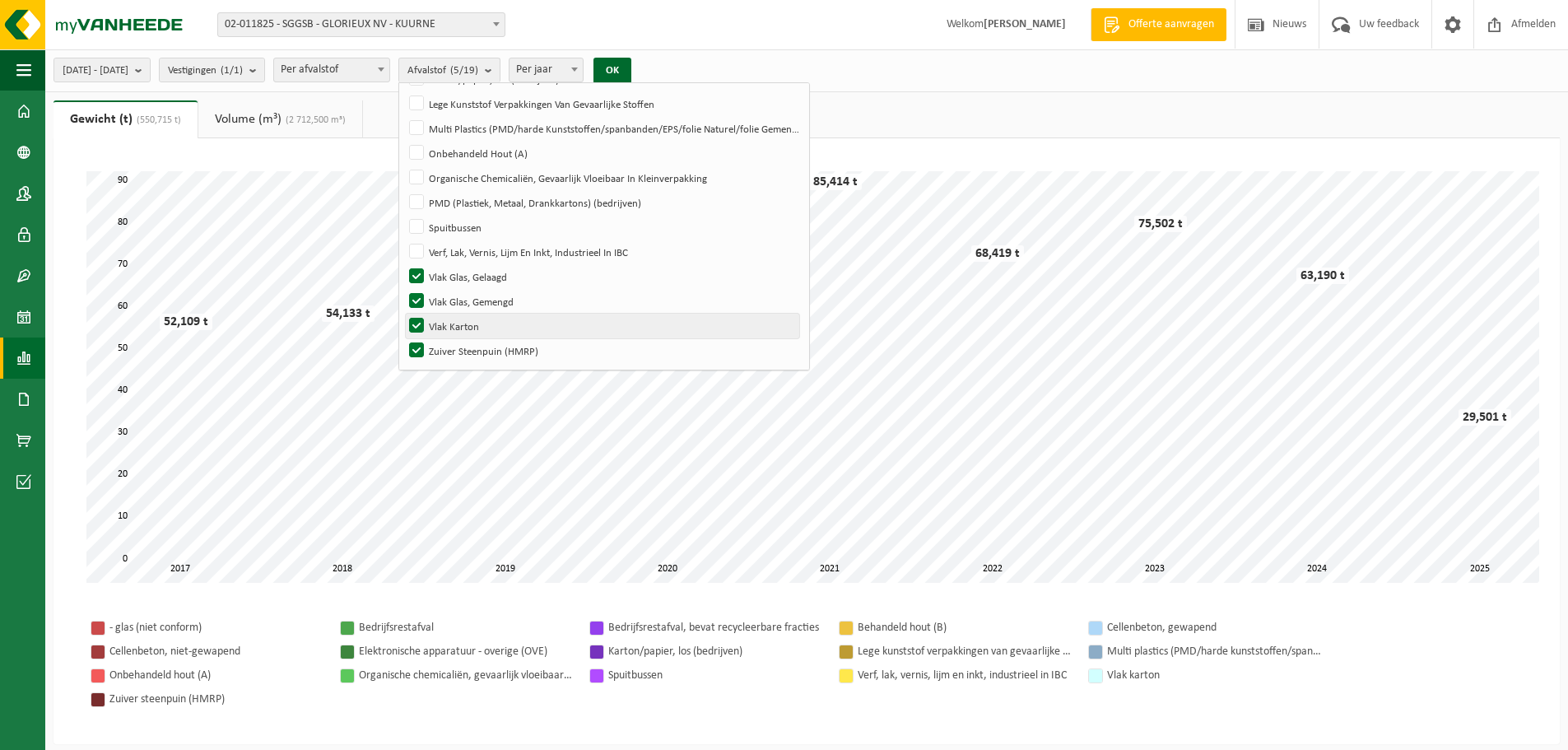
scroll to position [269, 0]
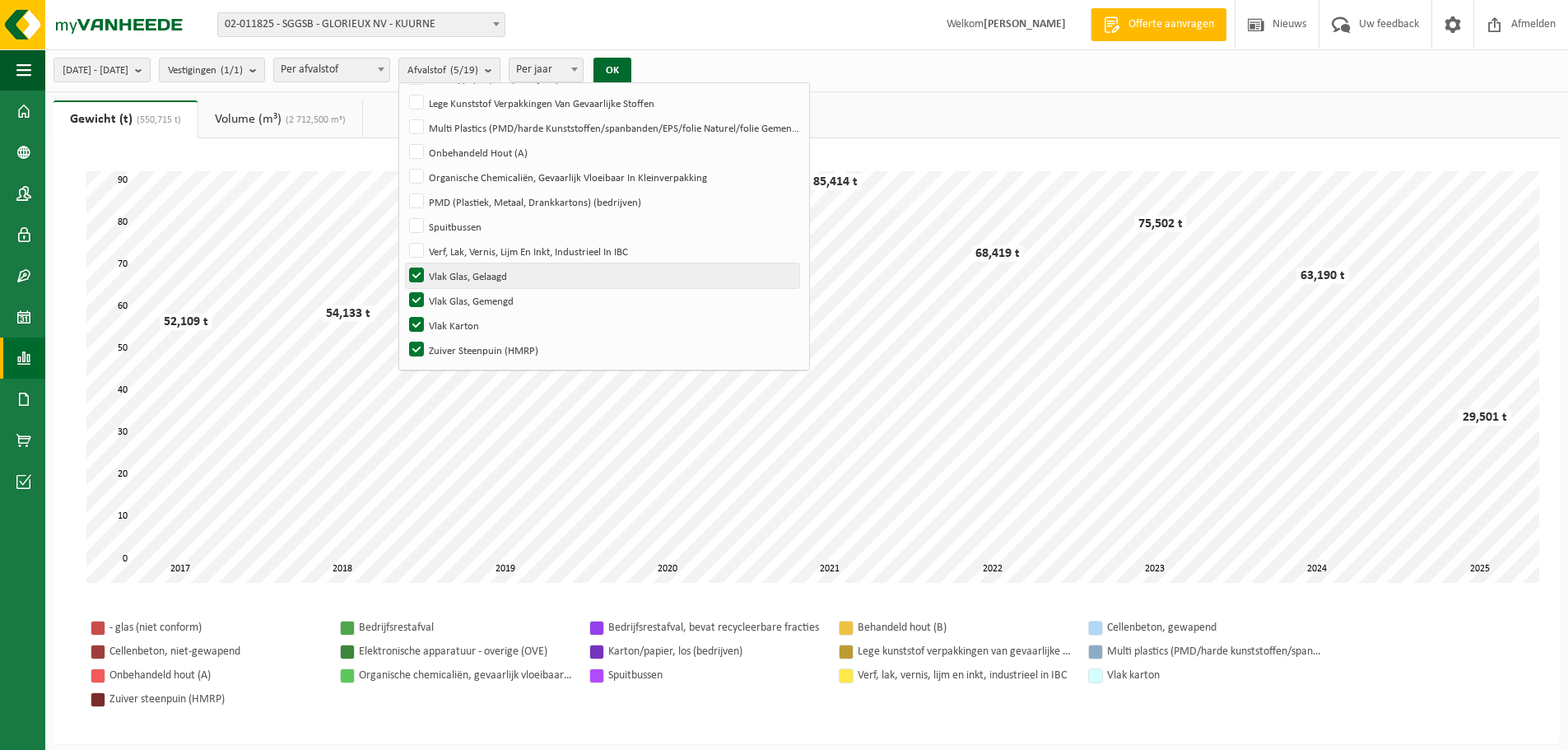
click at [466, 275] on label "Vlak Glas, Gelaagd" at bounding box center [602, 276] width 394 height 25
click at [404, 264] on input "Vlak Glas, Gelaagd" at bounding box center [403, 263] width 1 height 1
checkbox input "false"
click at [466, 293] on label "Vlak Glas, Gemengd" at bounding box center [602, 301] width 394 height 25
click at [404, 288] on input "Vlak Glas, Gemengd" at bounding box center [403, 287] width 1 height 1
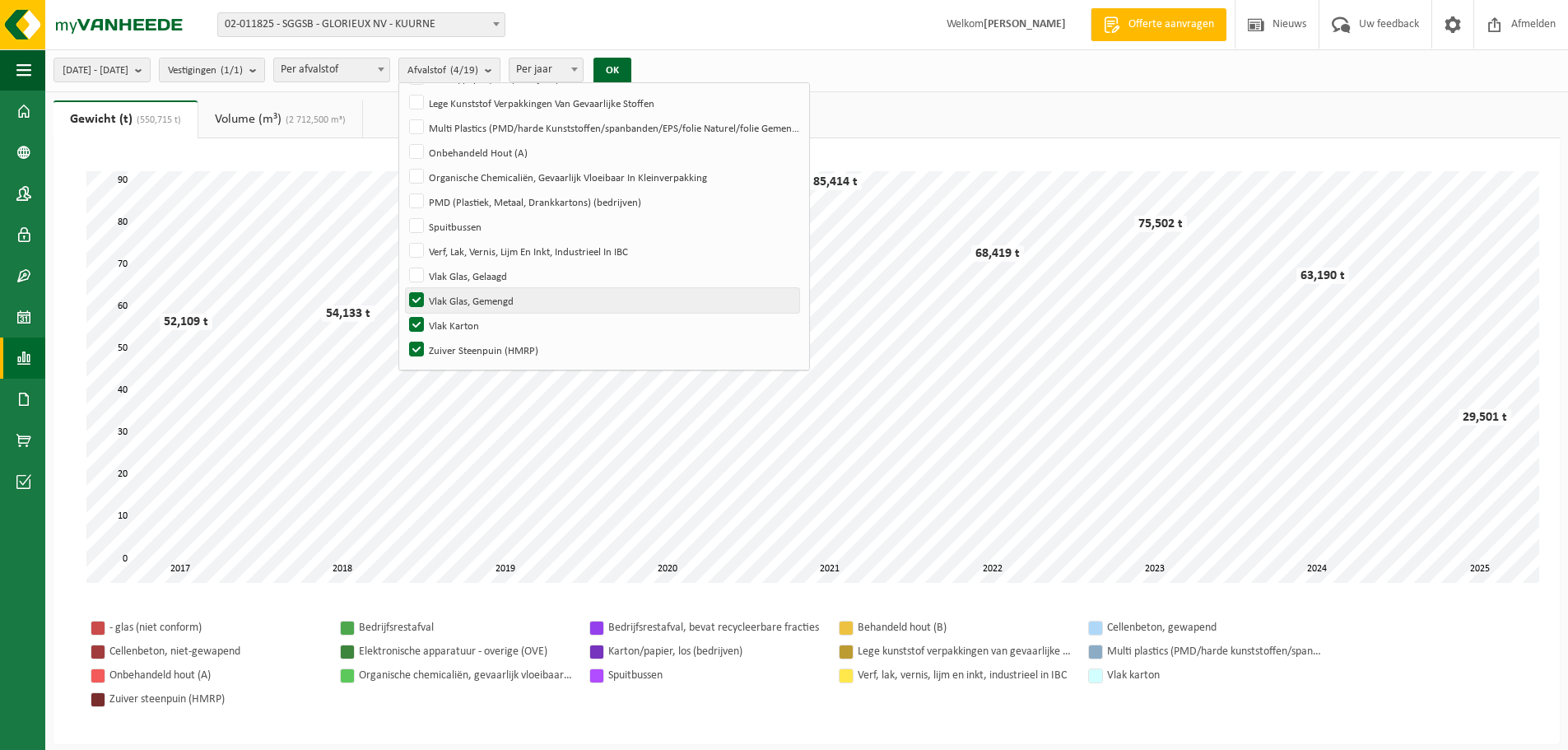
checkbox input "false"
click at [461, 326] on label "Vlak Karton" at bounding box center [602, 326] width 394 height 25
click at [404, 313] on input "Vlak Karton" at bounding box center [403, 312] width 1 height 1
checkbox input "false"
click at [463, 349] on label "Zuiver Steenpuin (HMRP)" at bounding box center [602, 350] width 394 height 25
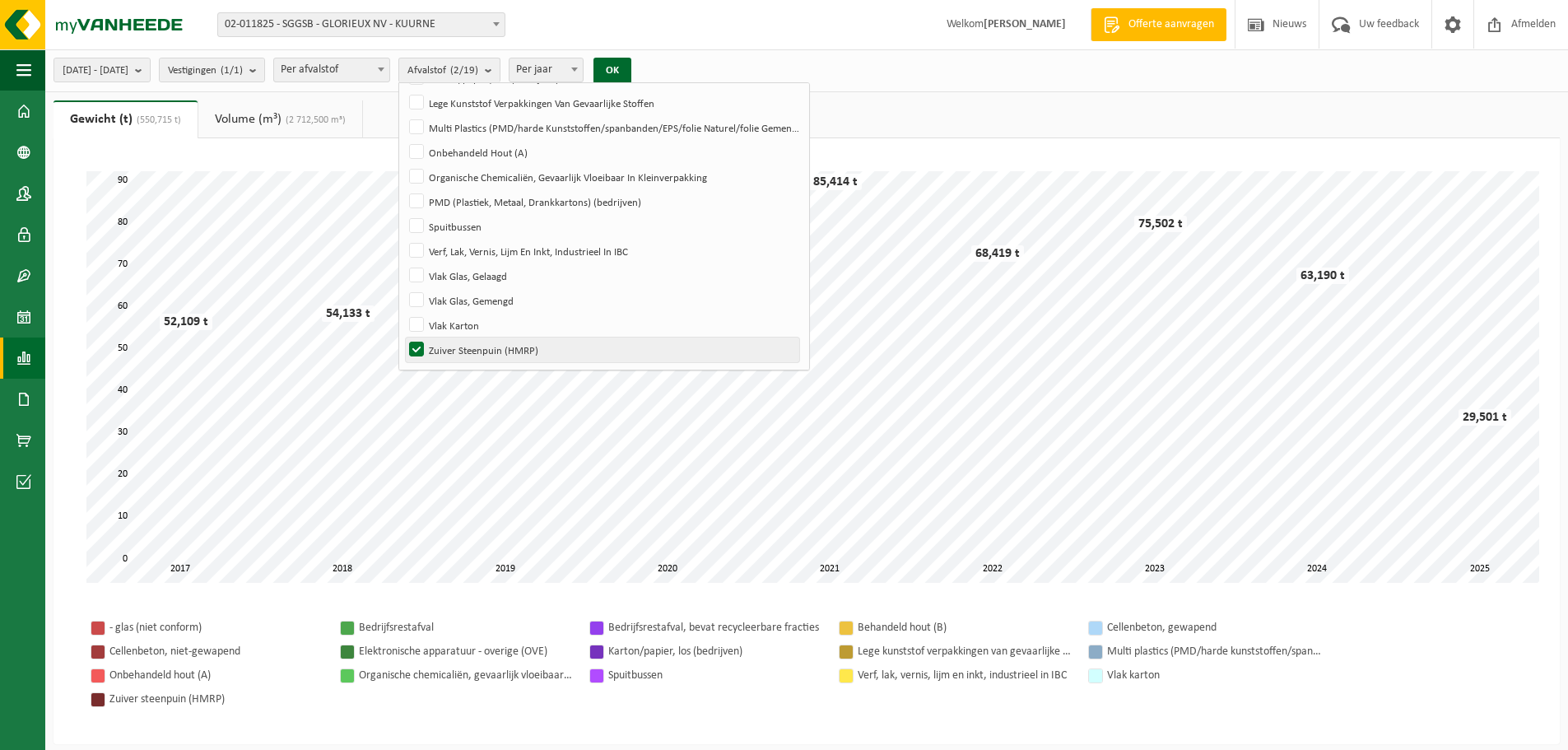
click at [404, 337] on input "Zuiver Steenpuin (HMRP)" at bounding box center [403, 336] width 1 height 1
checkbox input "false"
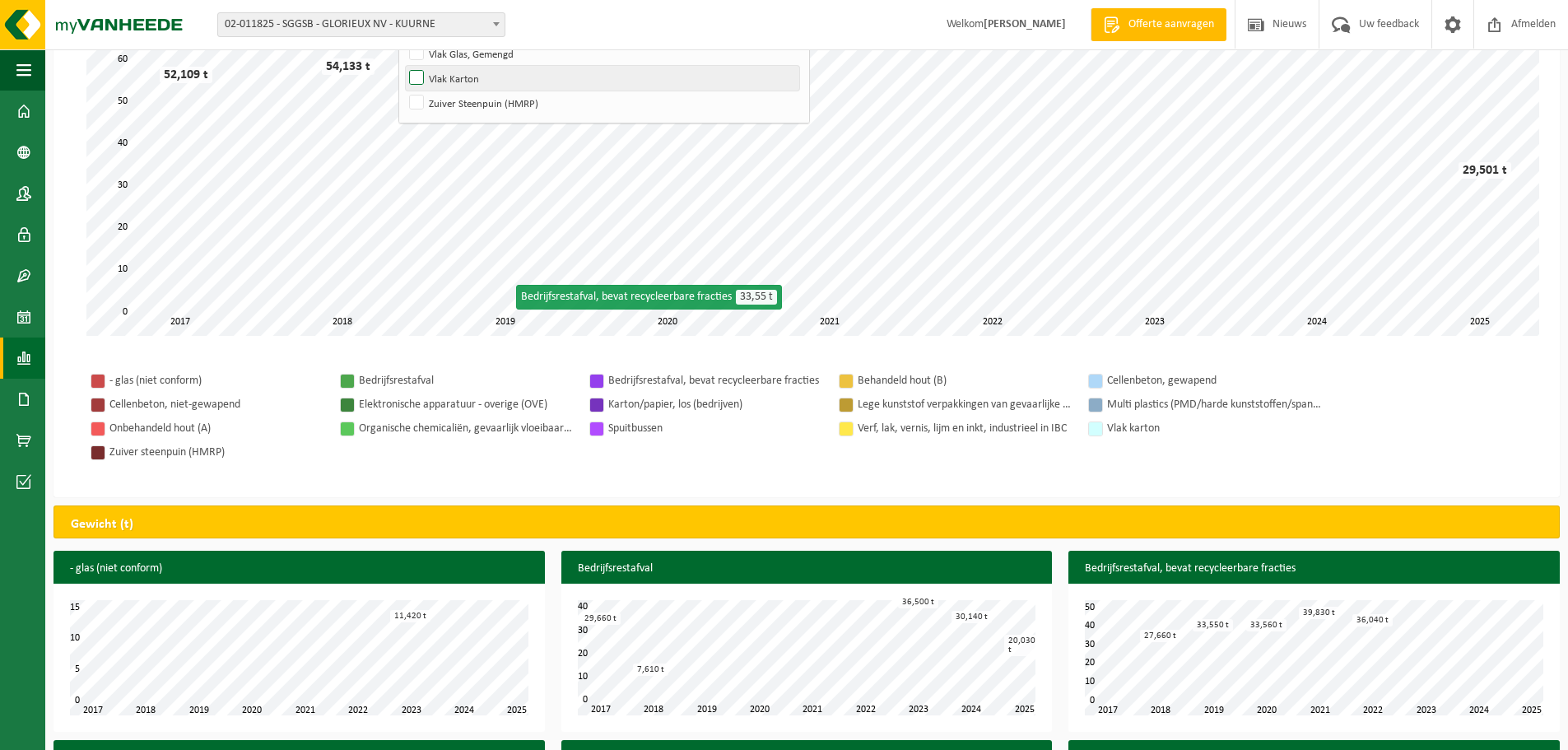
scroll to position [0, 0]
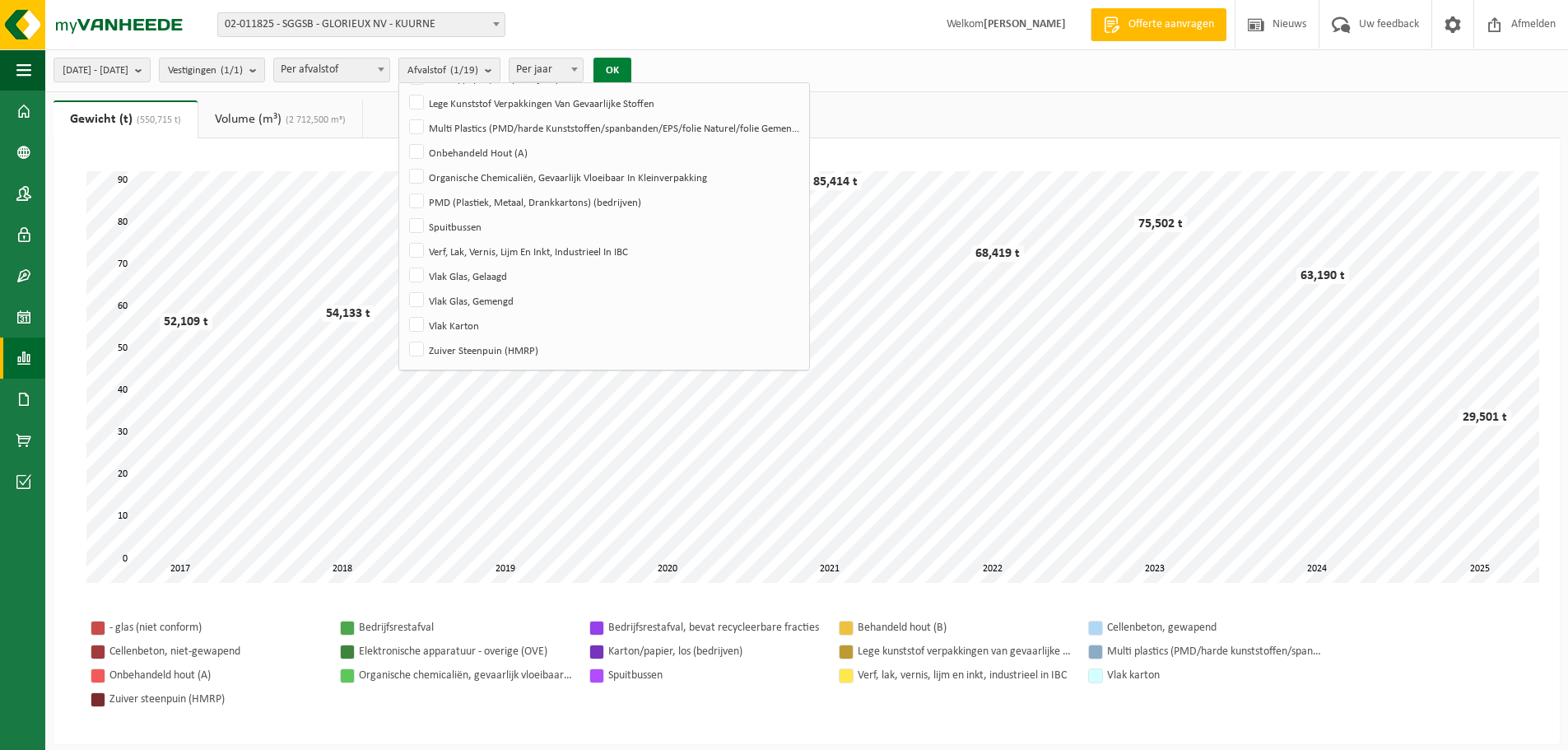
click at [632, 69] on button "OK" at bounding box center [613, 70] width 38 height 26
